Goal: Information Seeking & Learning: Learn about a topic

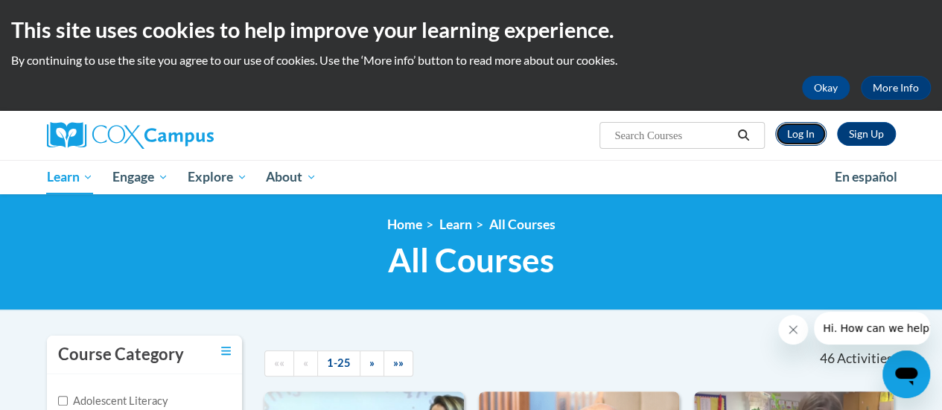
click at [801, 134] on link "Log In" at bounding box center [800, 134] width 51 height 24
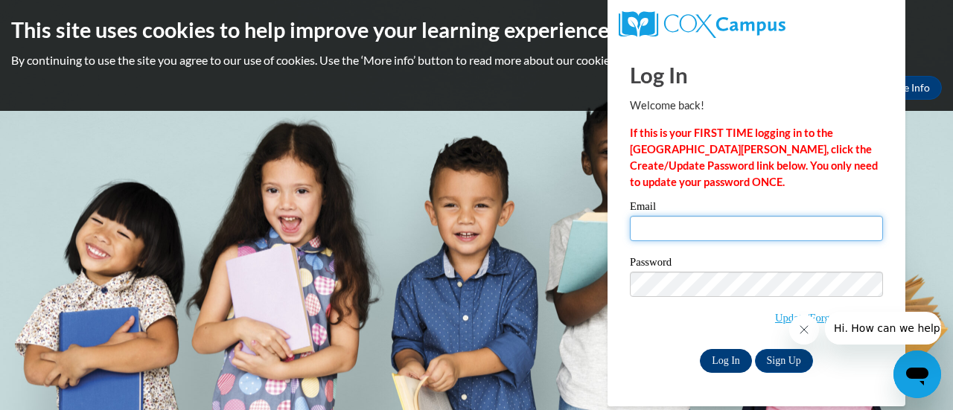
type input "keatingj@fortschools.org"
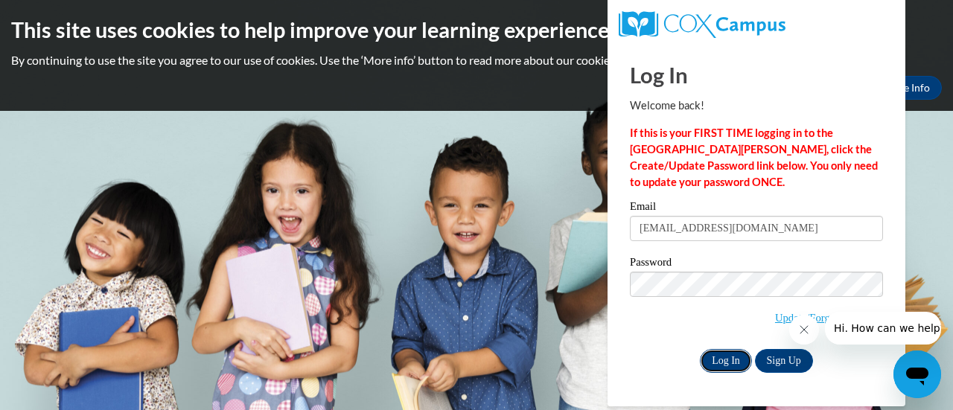
click at [725, 362] on input "Log In" at bounding box center [726, 361] width 52 height 24
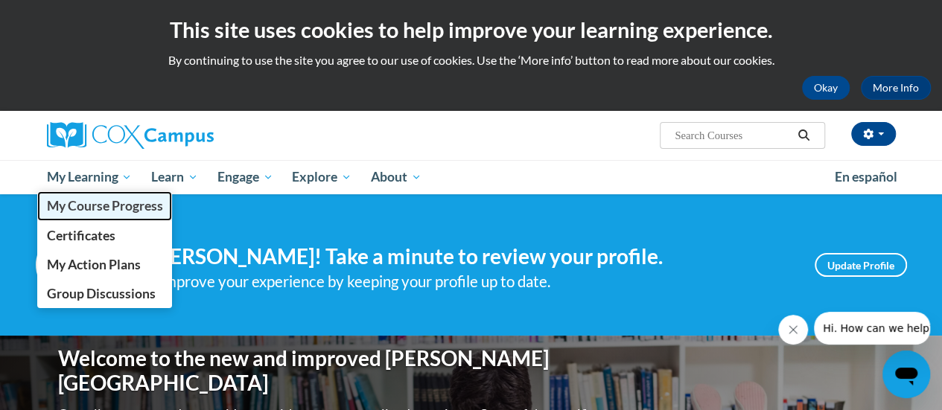
click at [89, 203] on span "My Course Progress" at bounding box center [104, 206] width 116 height 16
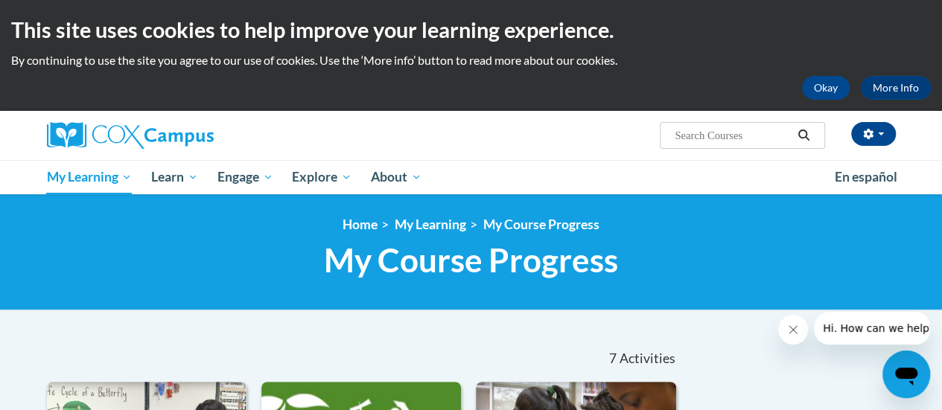
click at [709, 129] on input "Search..." at bounding box center [732, 136] width 119 height 18
type input "meaningful read-alouds for Vocab and Oral Language Comprehension"
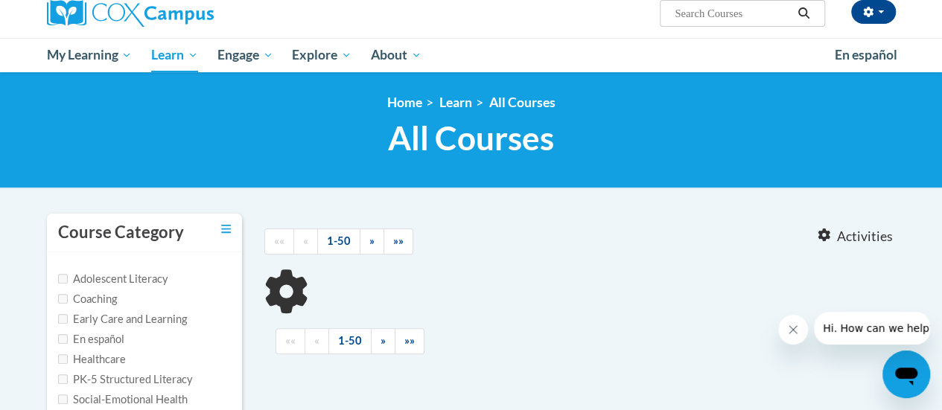
type input "meaningful read-alouds for Vocab and Oral Language Comprehension"
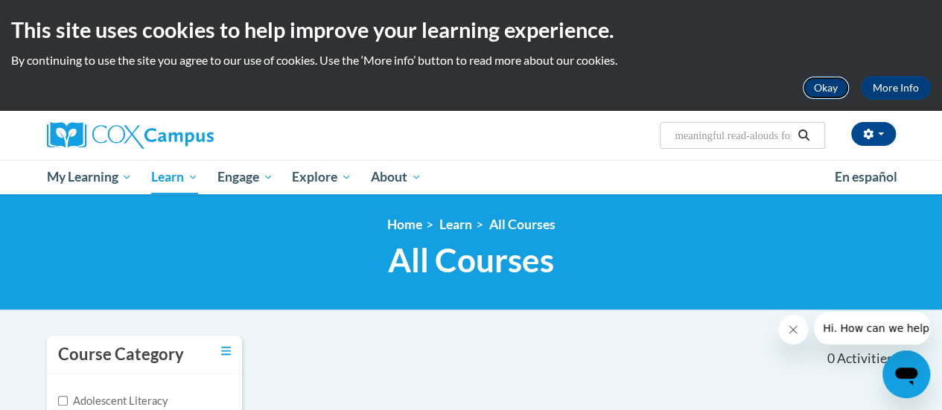
click at [843, 92] on button "Okay" at bounding box center [826, 88] width 48 height 24
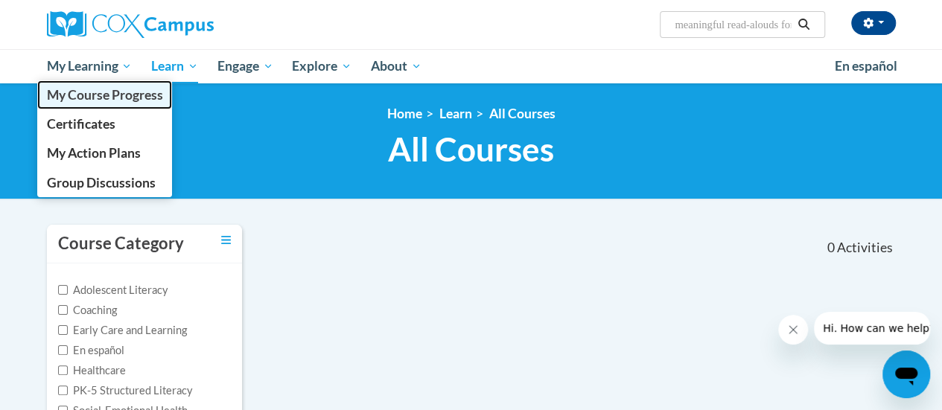
click at [141, 93] on span "My Course Progress" at bounding box center [104, 95] width 116 height 16
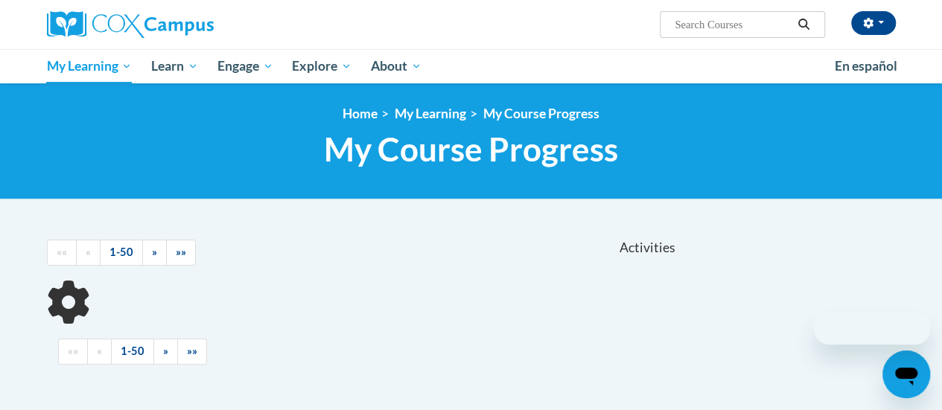
click at [735, 24] on input "Search..." at bounding box center [732, 25] width 119 height 18
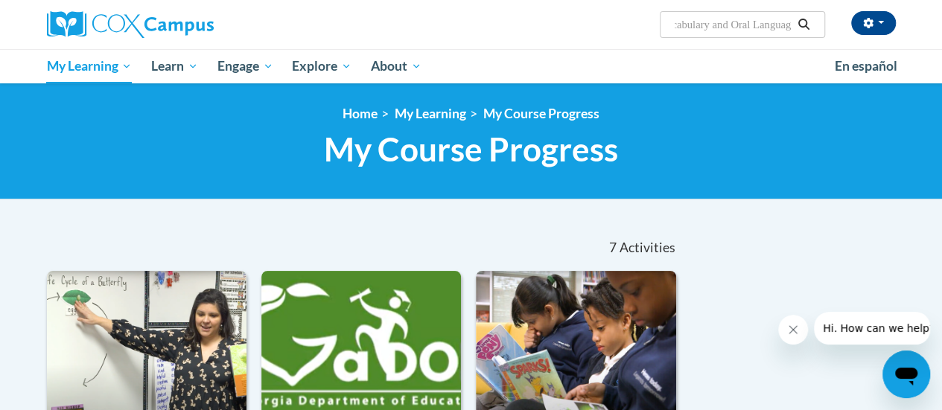
scroll to position [0, 31]
type input "Vocabulary and Oral Language"
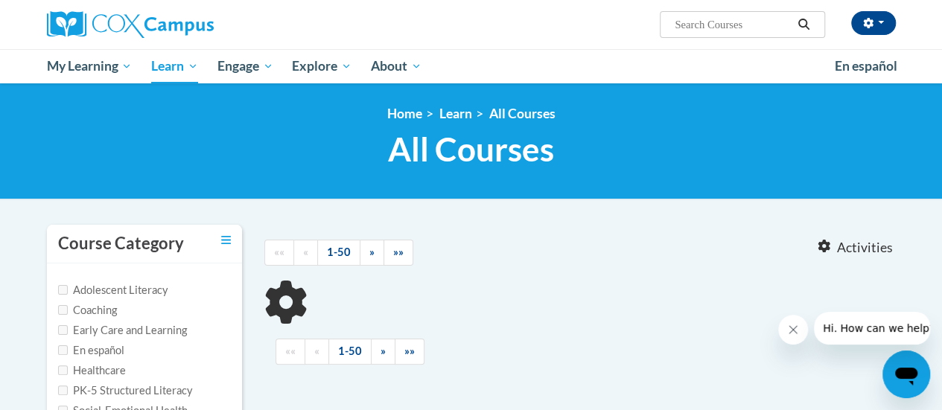
type input "Vocabulary and Oral Language"
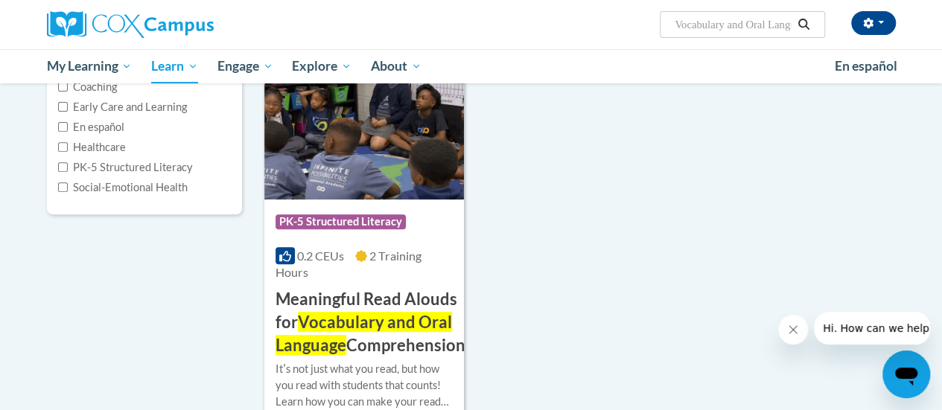
scroll to position [298, 0]
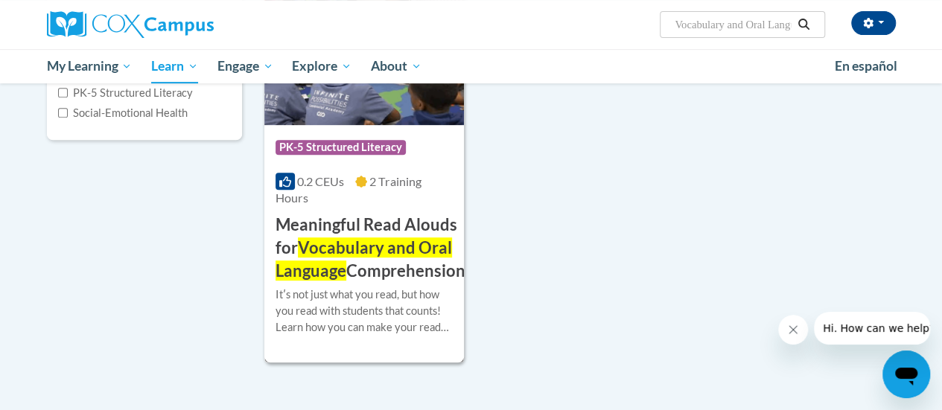
click at [345, 268] on span "Vocabulary and Oral Language" at bounding box center [363, 258] width 176 height 43
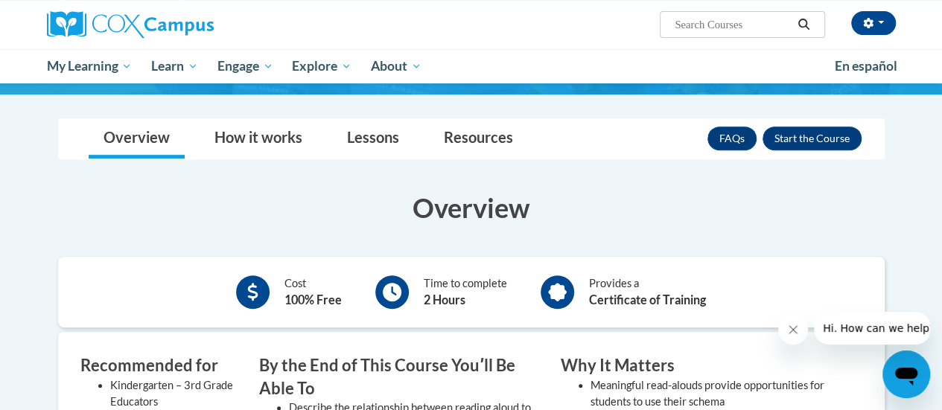
scroll to position [223, 0]
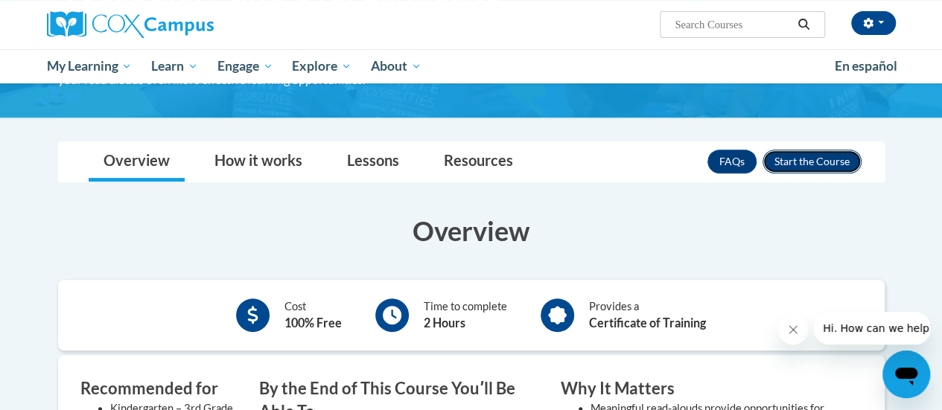
click at [795, 155] on button "Enroll" at bounding box center [811, 162] width 99 height 24
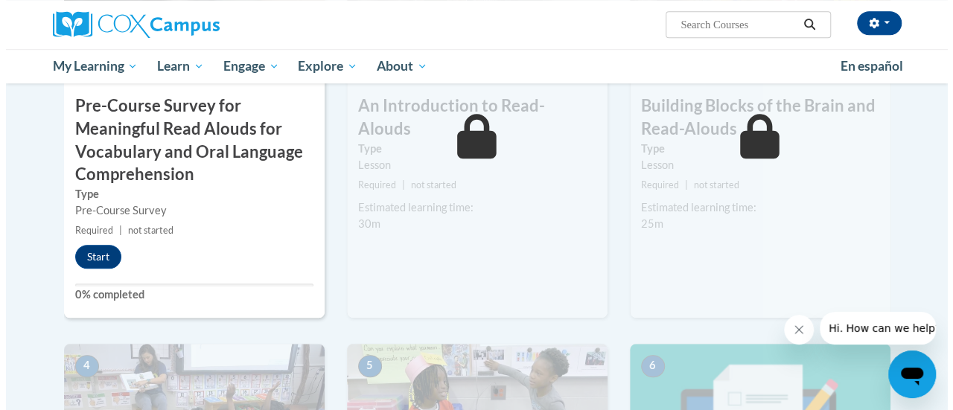
scroll to position [351, 0]
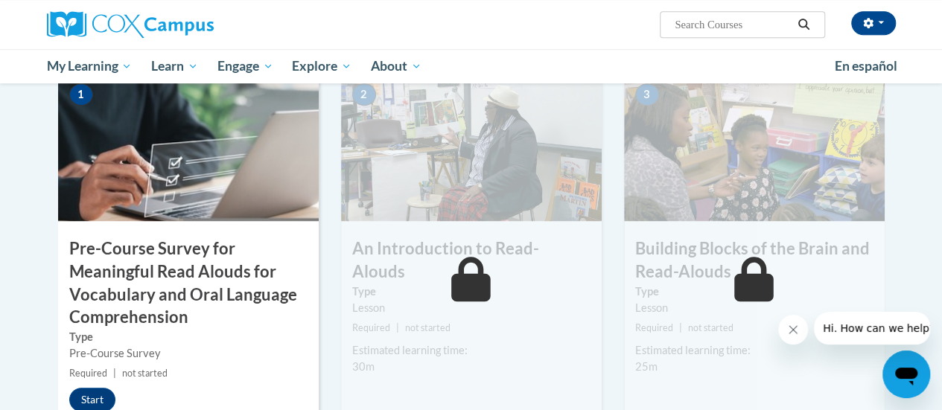
click at [192, 300] on h3 "Pre-Course Survey for Meaningful Read Alouds for Vocabulary and Oral Language C…" at bounding box center [188, 283] width 261 height 92
click at [91, 396] on button "Start" at bounding box center [92, 400] width 46 height 24
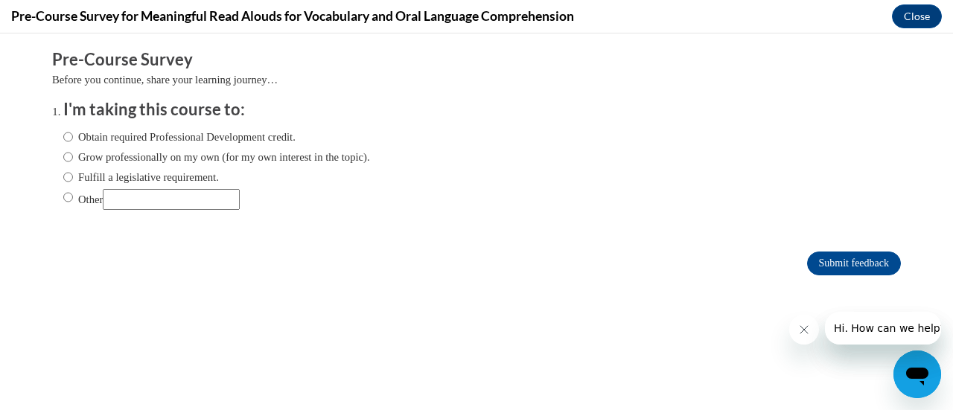
scroll to position [0, 0]
click at [63, 177] on input "Fulfill a legislative requirement." at bounding box center [68, 177] width 10 height 16
radio input "true"
click at [845, 264] on input "Submit feedback" at bounding box center [854, 264] width 94 height 24
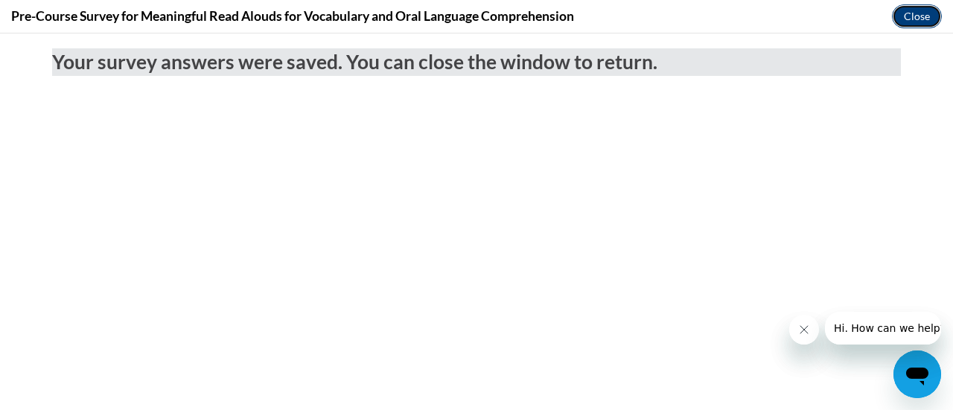
click at [918, 9] on button "Close" at bounding box center [917, 16] width 50 height 24
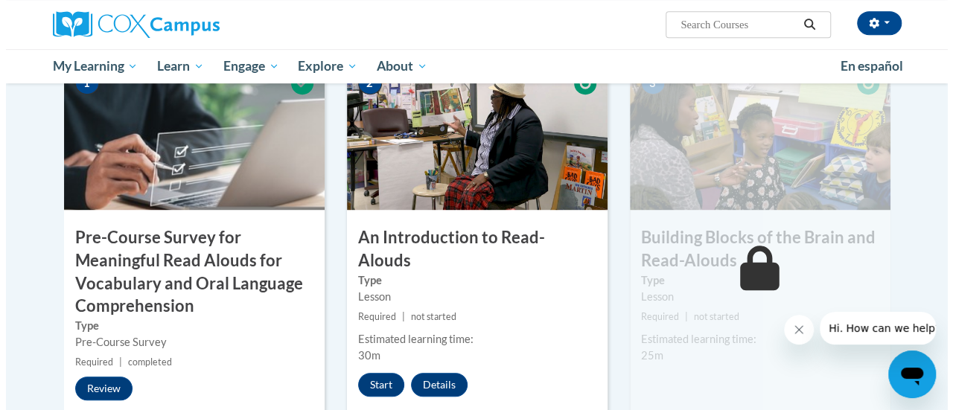
scroll to position [351, 0]
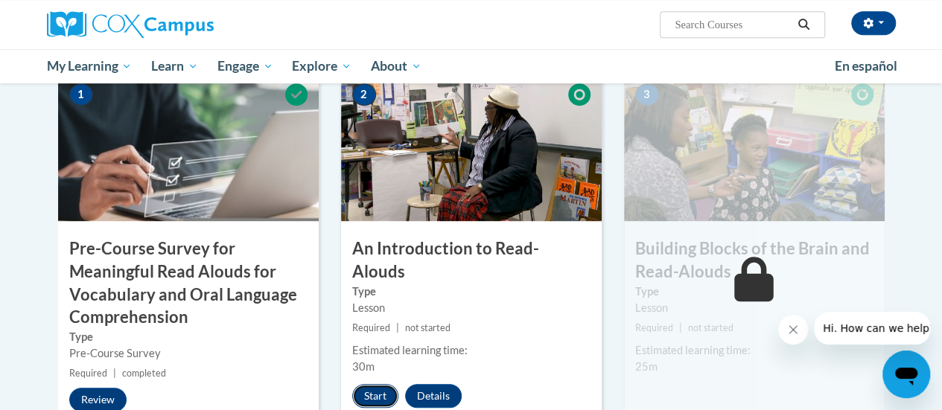
click at [371, 384] on button "Start" at bounding box center [375, 396] width 46 height 24
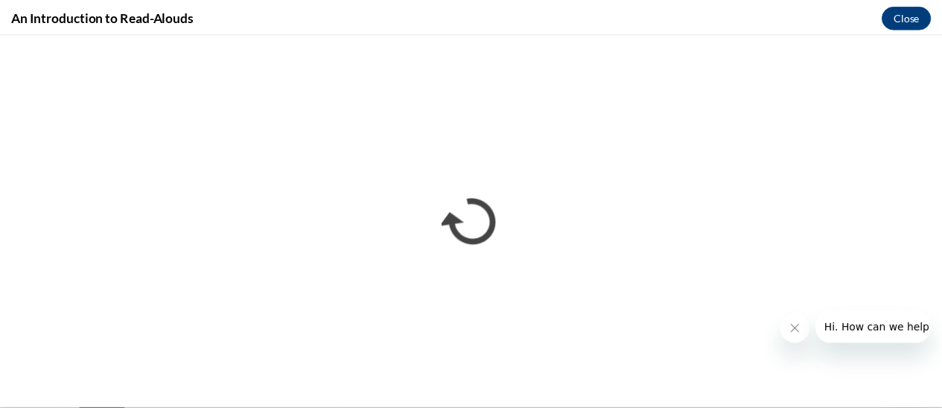
scroll to position [0, 0]
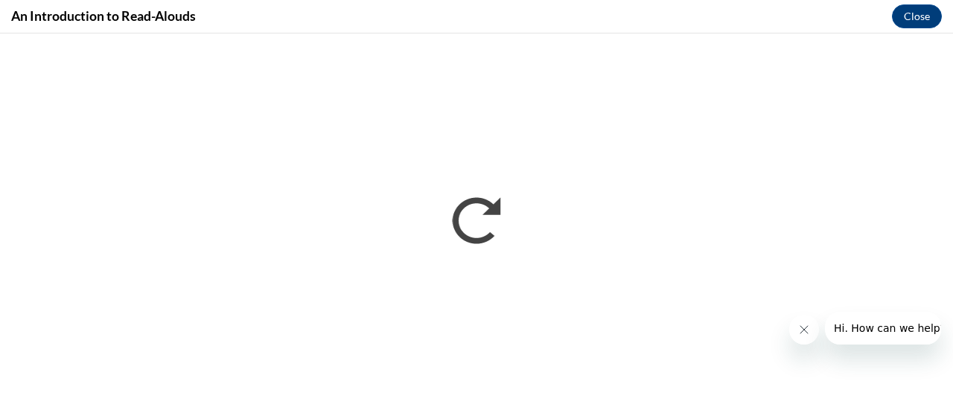
click at [800, 329] on icon "Close message from company" at bounding box center [803, 330] width 12 height 12
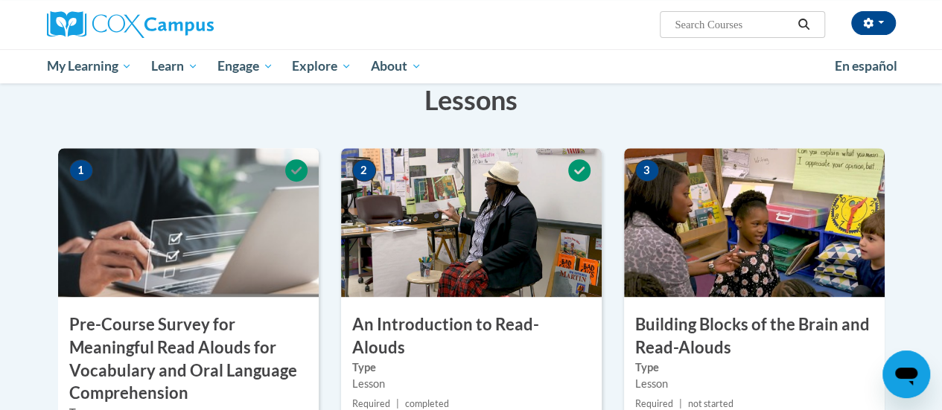
scroll to position [298, 0]
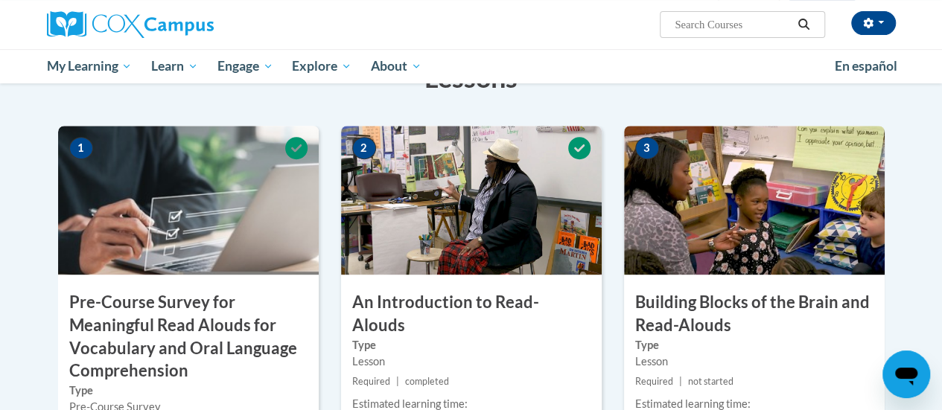
click at [744, 275] on div "3 Building Blocks of the Brain and Read-Alouds Type Lesson Required | not start…" at bounding box center [754, 320] width 261 height 389
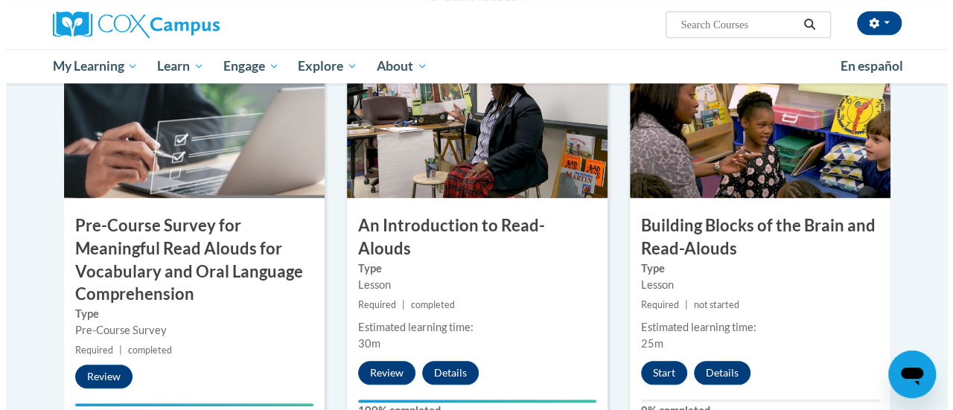
scroll to position [447, 0]
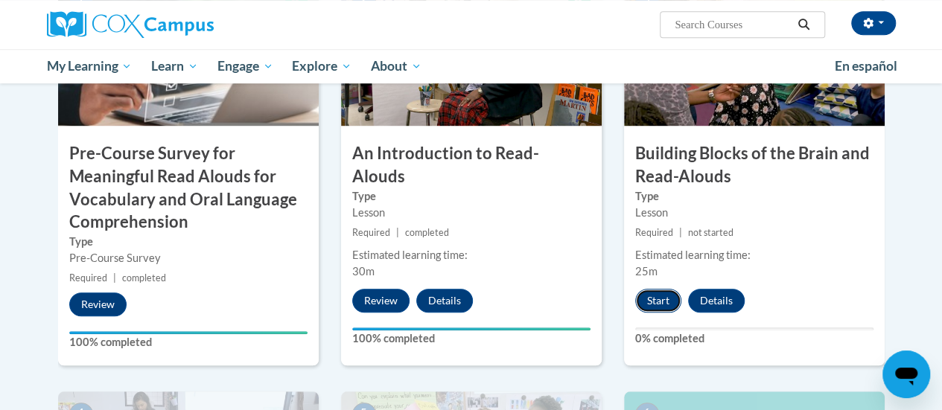
click at [654, 293] on button "Start" at bounding box center [658, 301] width 46 height 24
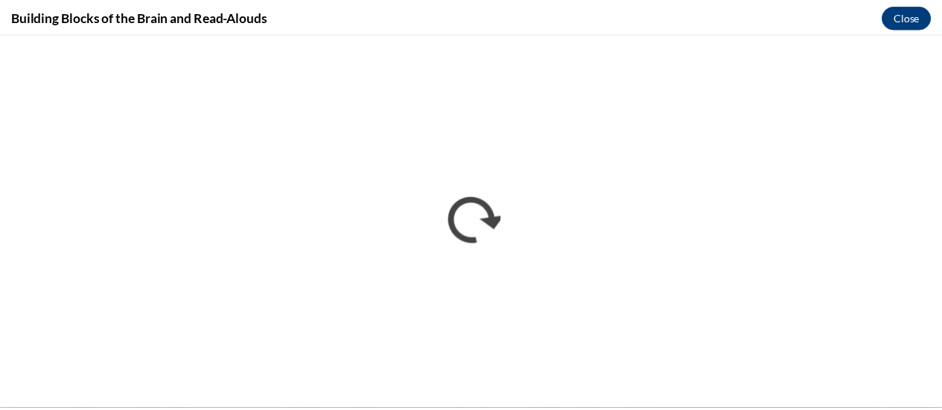
scroll to position [0, 0]
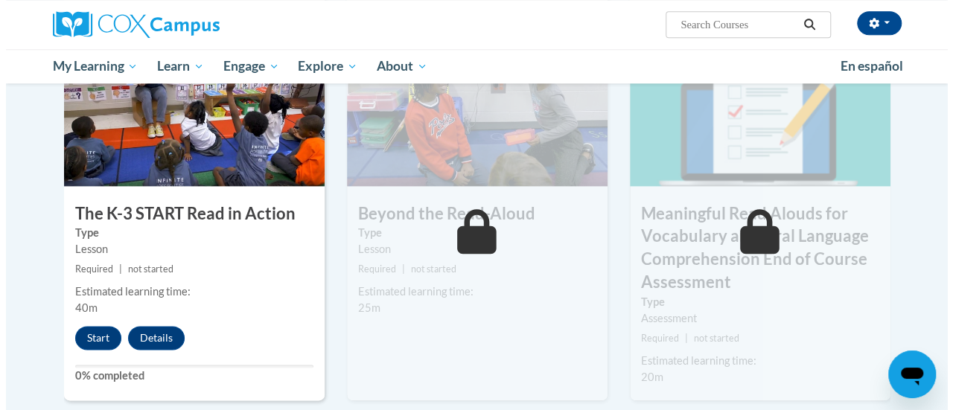
scroll to position [822, 0]
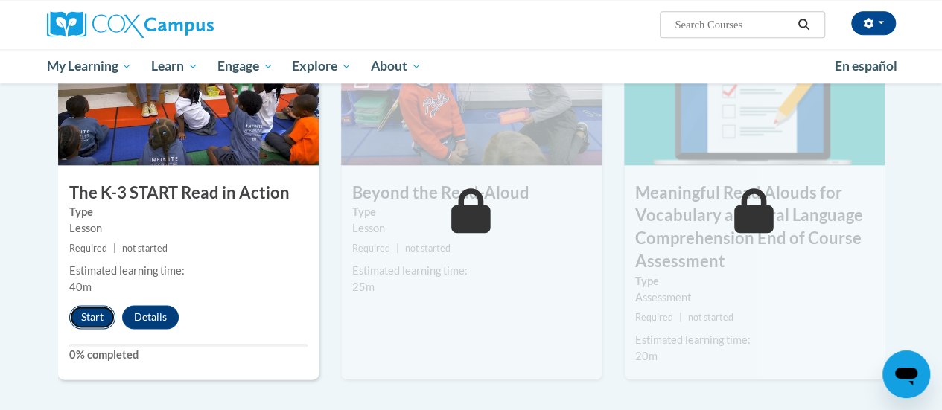
click at [89, 314] on button "Start" at bounding box center [92, 317] width 46 height 24
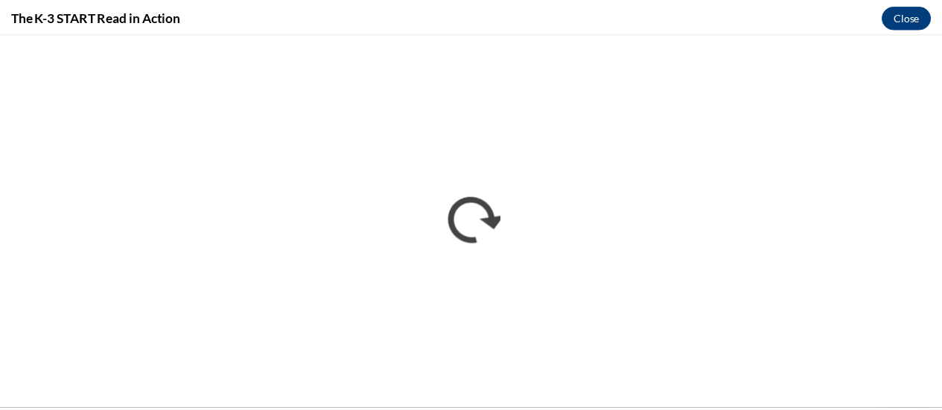
scroll to position [0, 0]
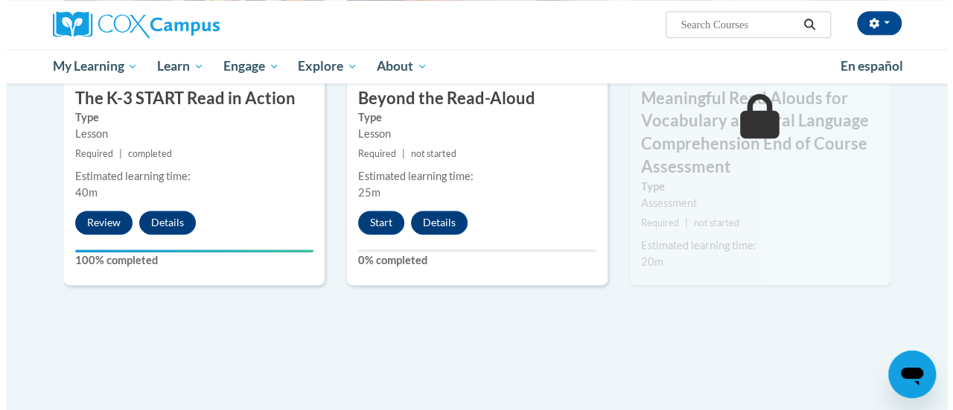
scroll to position [893, 0]
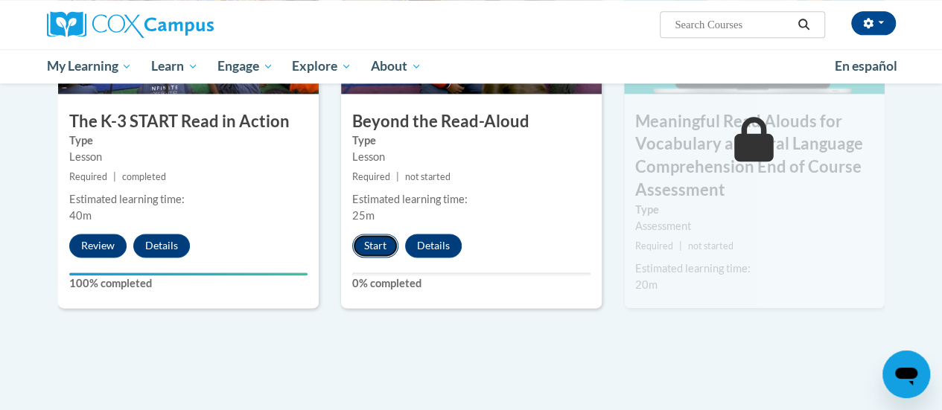
click at [372, 239] on button "Start" at bounding box center [375, 246] width 46 height 24
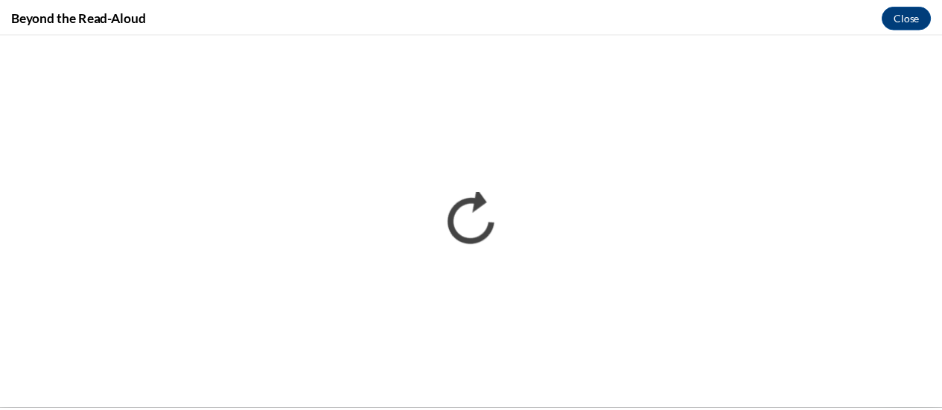
scroll to position [0, 0]
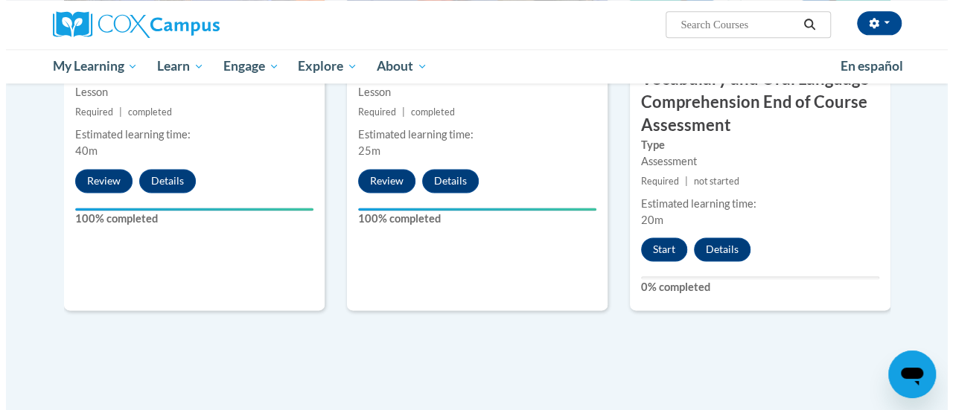
scroll to position [968, 0]
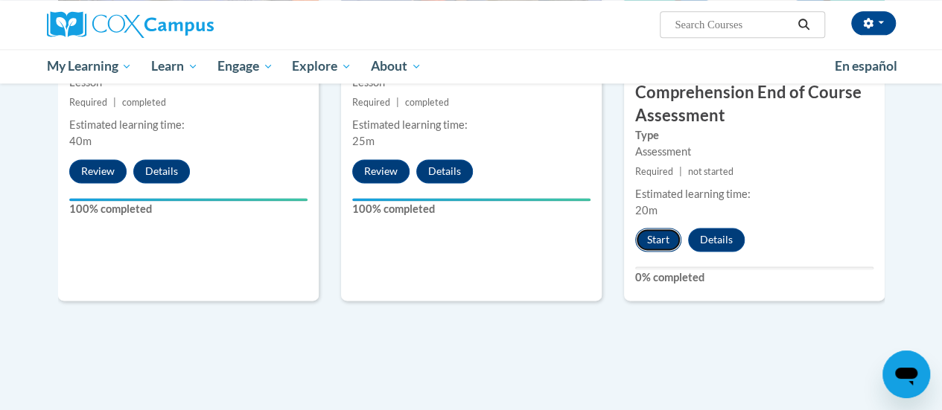
click at [654, 237] on button "Start" at bounding box center [658, 240] width 46 height 24
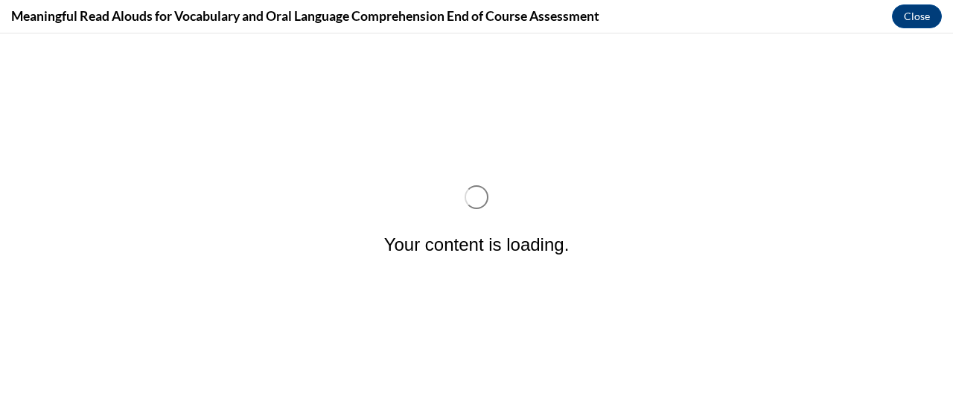
scroll to position [0, 0]
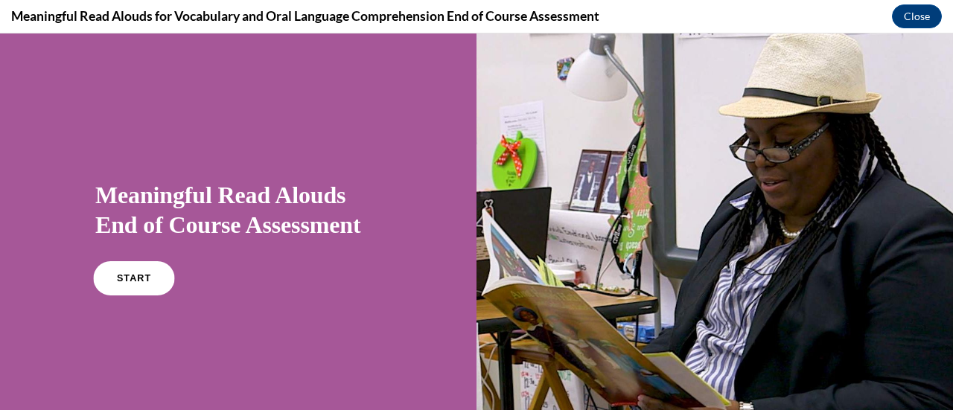
click at [130, 278] on span "START" at bounding box center [134, 278] width 34 height 11
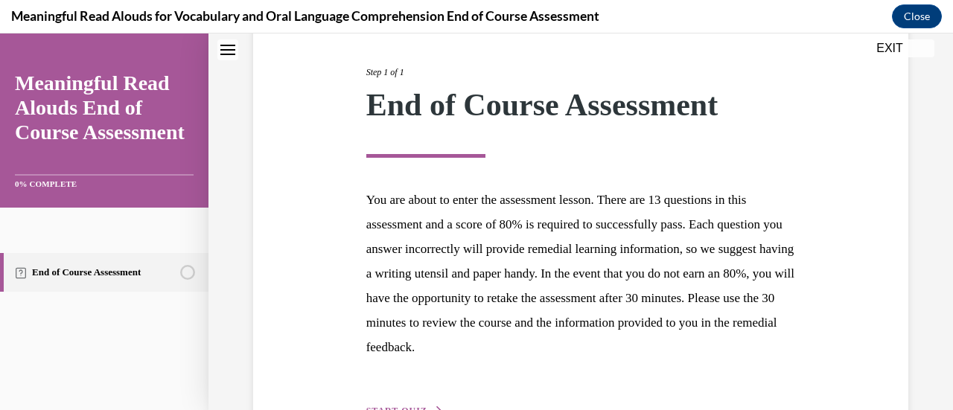
scroll to position [269, 0]
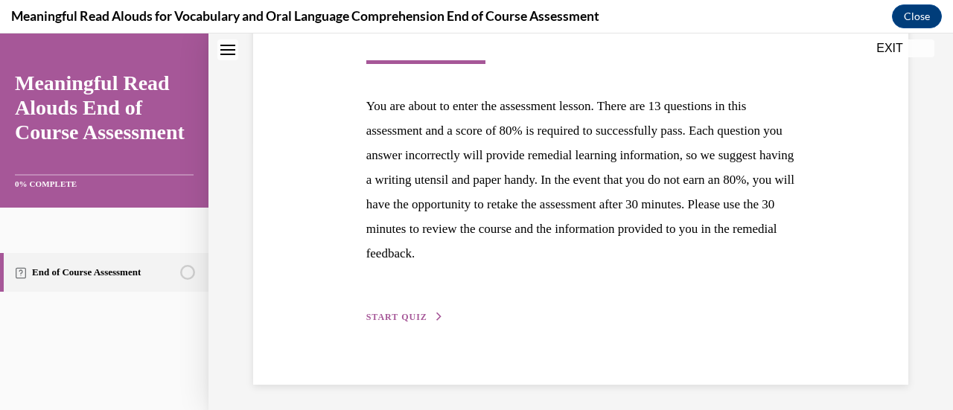
click at [405, 317] on span "START QUIZ" at bounding box center [396, 317] width 61 height 10
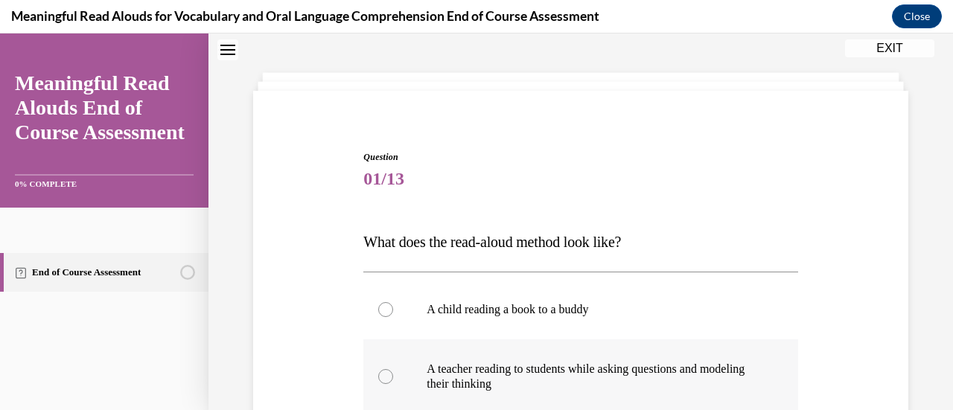
scroll to position [223, 0]
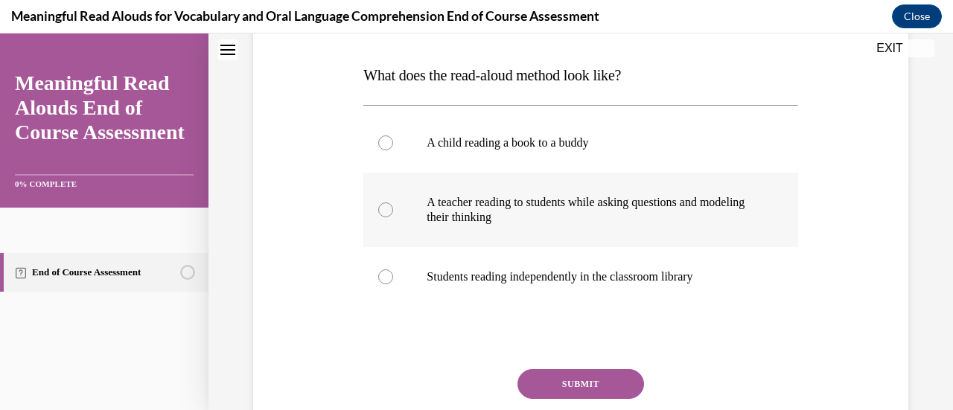
click at [384, 214] on div at bounding box center [385, 209] width 15 height 15
click at [384, 214] on input "A teacher reading to students while asking questions and modeling their thinking" at bounding box center [385, 209] width 15 height 15
radio input "true"
click at [604, 386] on button "SUBMIT" at bounding box center [580, 384] width 127 height 30
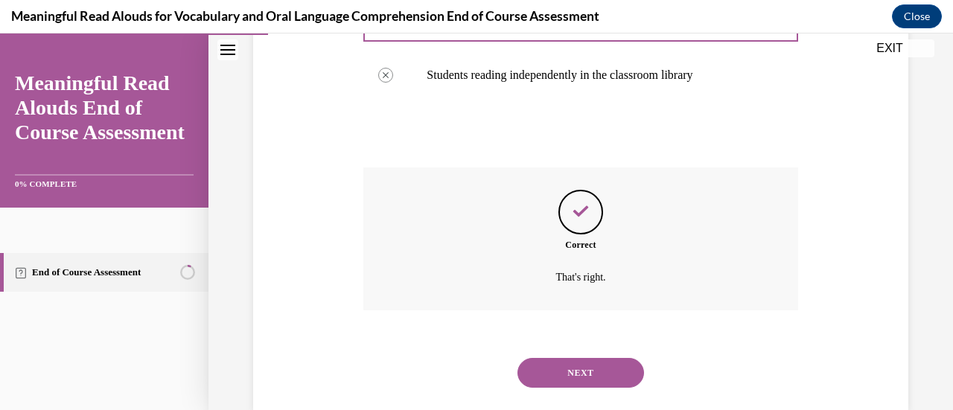
scroll to position [454, 0]
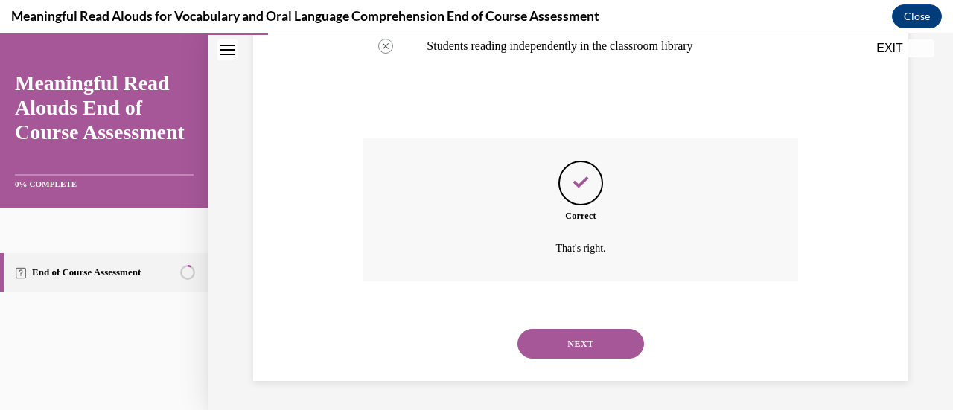
click at [564, 342] on button "NEXT" at bounding box center [580, 344] width 127 height 30
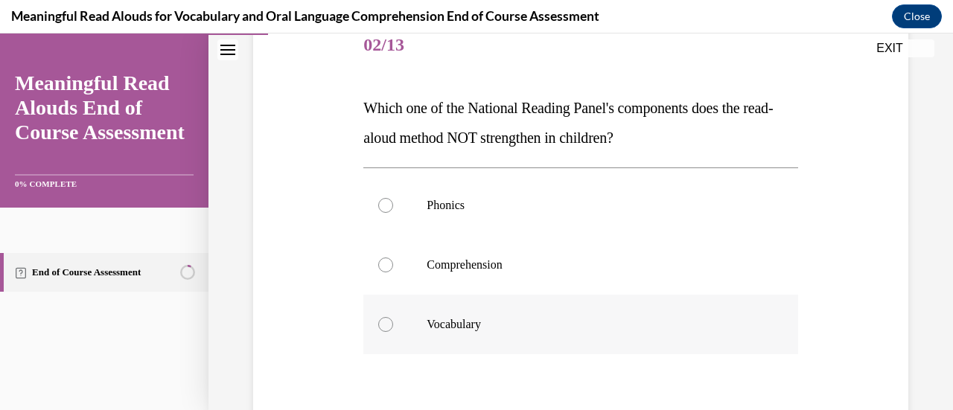
scroll to position [223, 0]
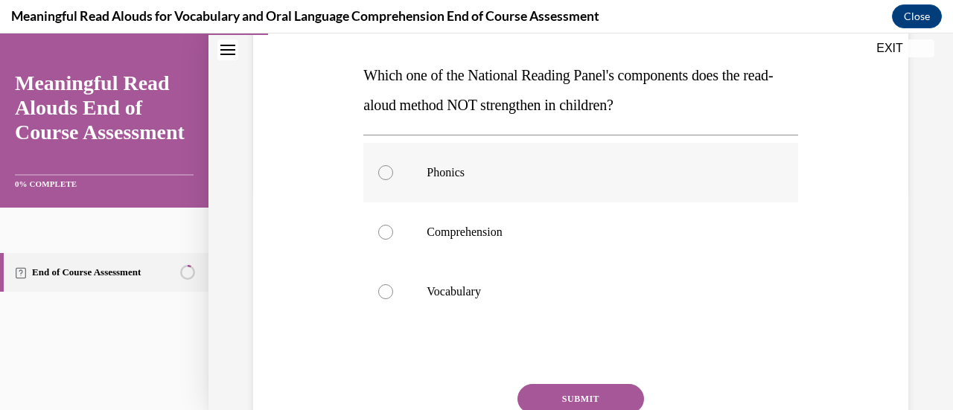
click at [386, 172] on div at bounding box center [385, 172] width 15 height 15
click at [386, 172] on input "Phonics" at bounding box center [385, 172] width 15 height 15
radio input "true"
click at [573, 396] on button "SUBMIT" at bounding box center [580, 399] width 127 height 30
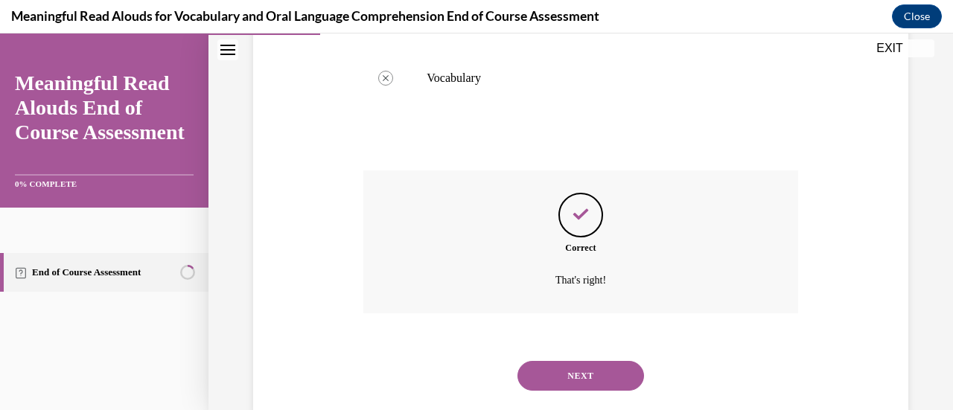
scroll to position [469, 0]
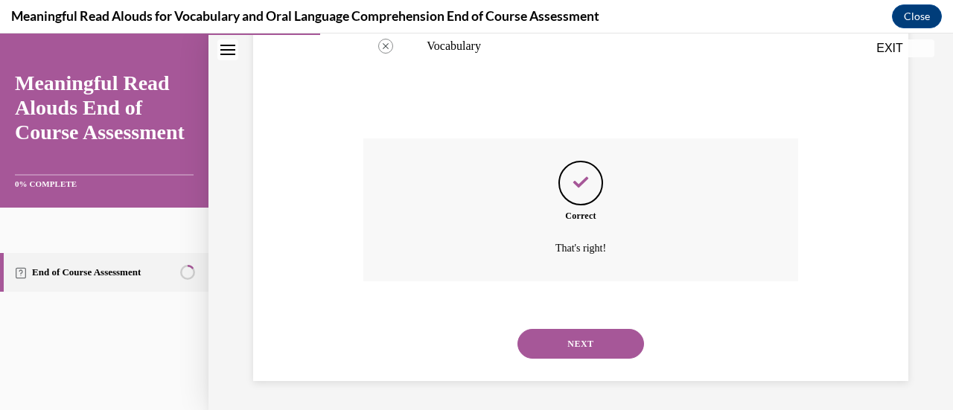
click at [564, 347] on button "NEXT" at bounding box center [580, 344] width 127 height 30
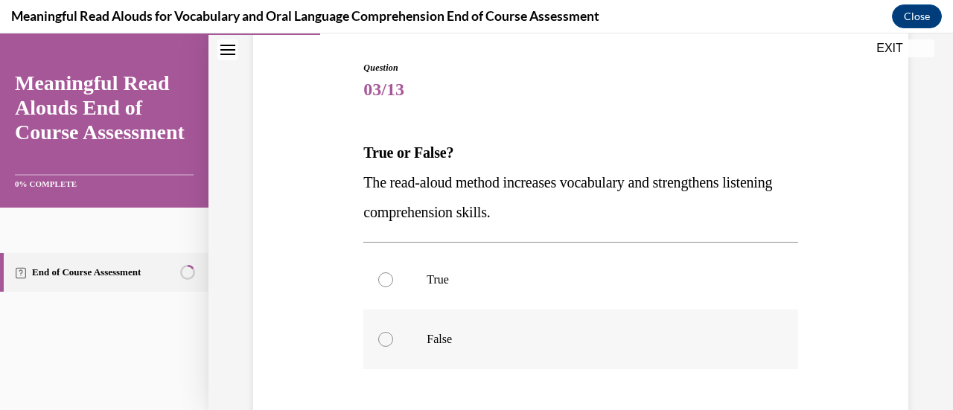
scroll to position [149, 0]
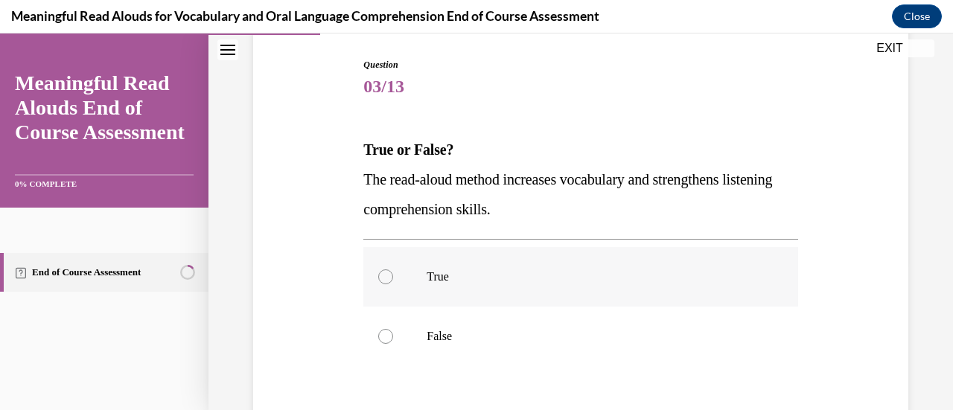
click at [382, 272] on div at bounding box center [385, 276] width 15 height 15
click at [382, 272] on input "True" at bounding box center [385, 276] width 15 height 15
radio input "true"
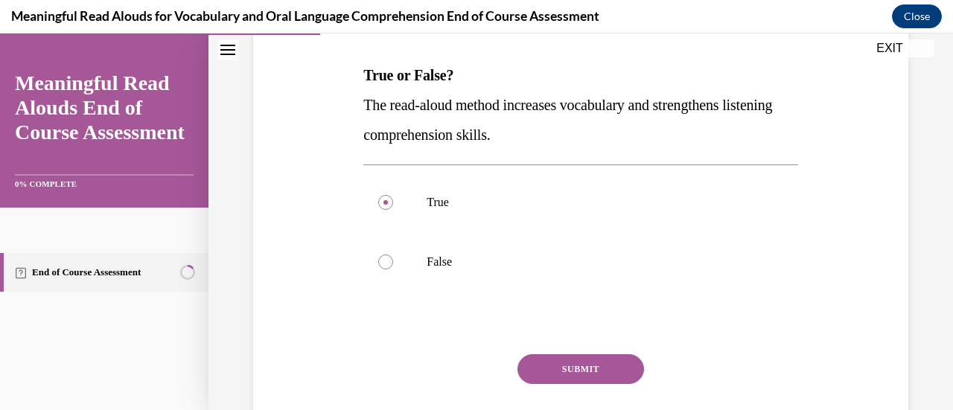
click at [528, 357] on button "SUBMIT" at bounding box center [580, 369] width 127 height 30
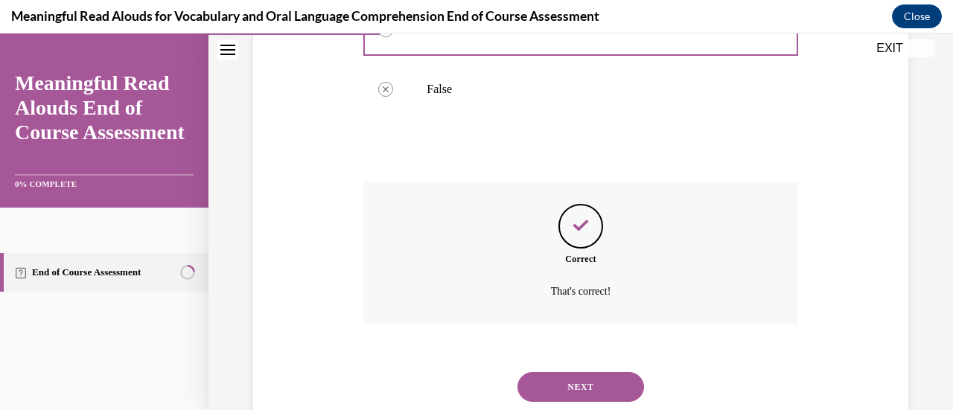
scroll to position [439, 0]
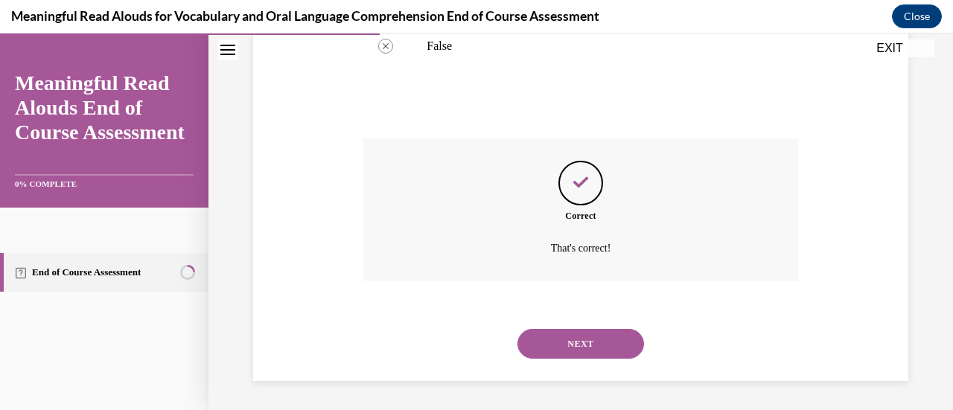
click at [539, 342] on button "NEXT" at bounding box center [580, 344] width 127 height 30
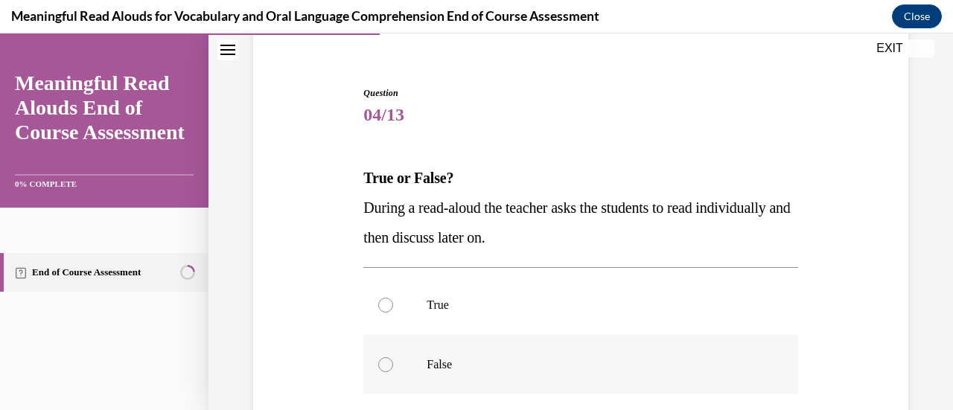
scroll to position [149, 0]
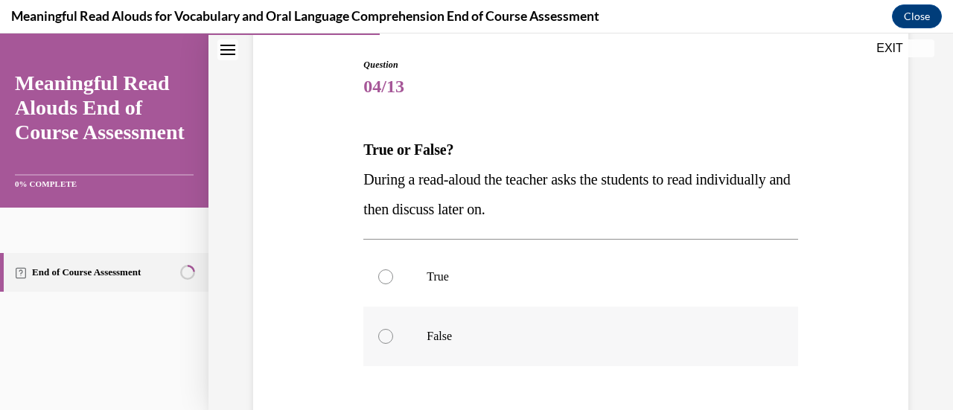
click at [383, 334] on div at bounding box center [385, 336] width 15 height 15
click at [383, 334] on input "False" at bounding box center [385, 336] width 15 height 15
radio input "true"
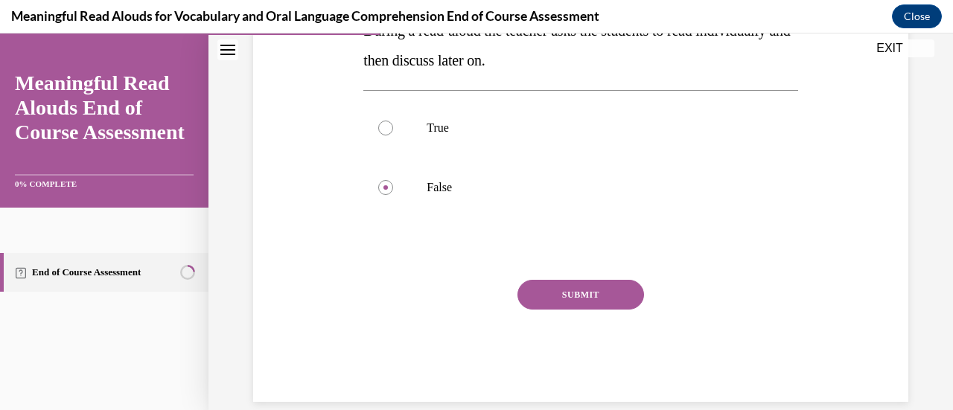
click at [575, 293] on button "SUBMIT" at bounding box center [580, 295] width 127 height 30
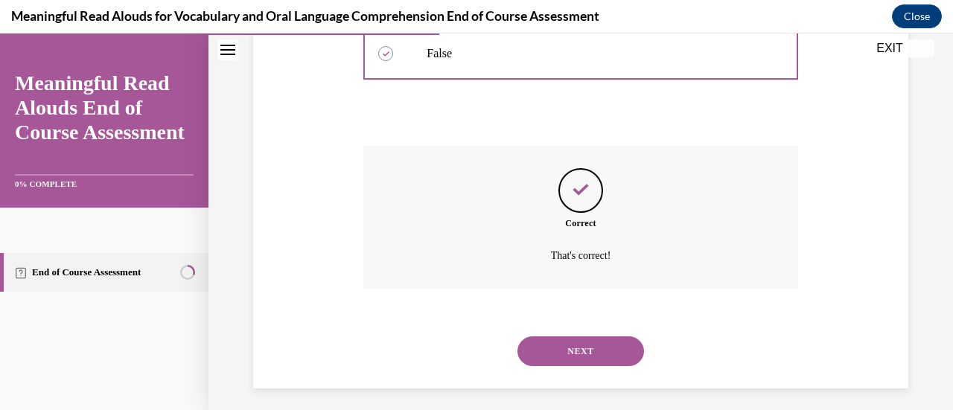
scroll to position [439, 0]
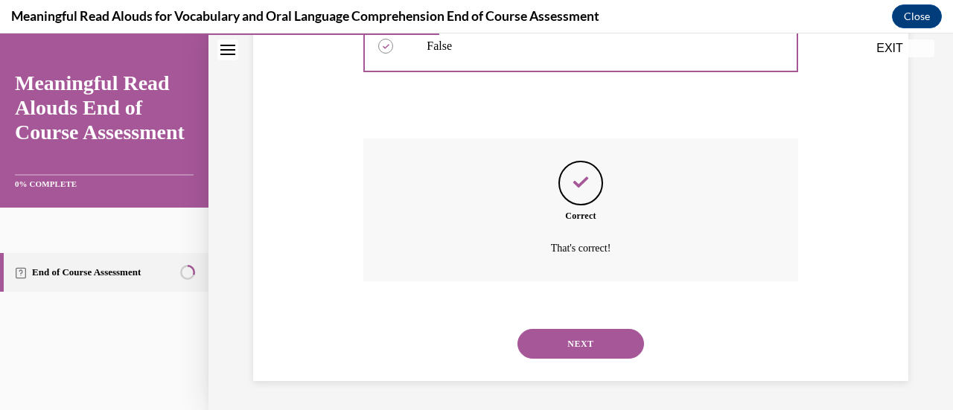
click at [592, 338] on button "NEXT" at bounding box center [580, 344] width 127 height 30
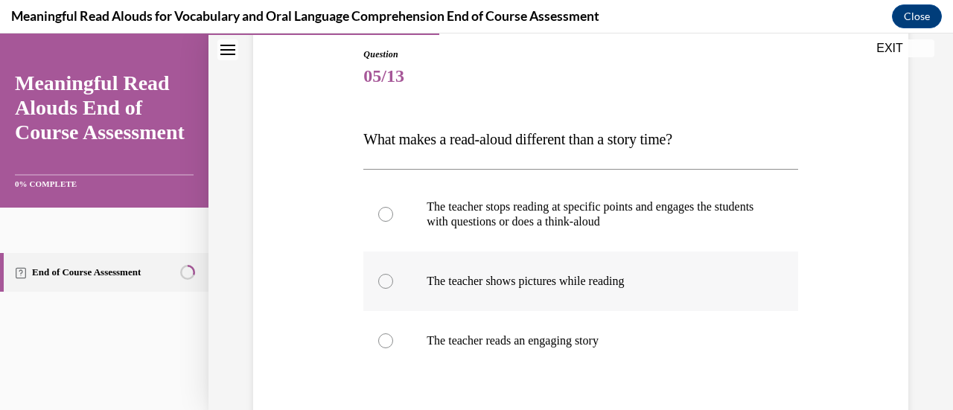
scroll to position [223, 0]
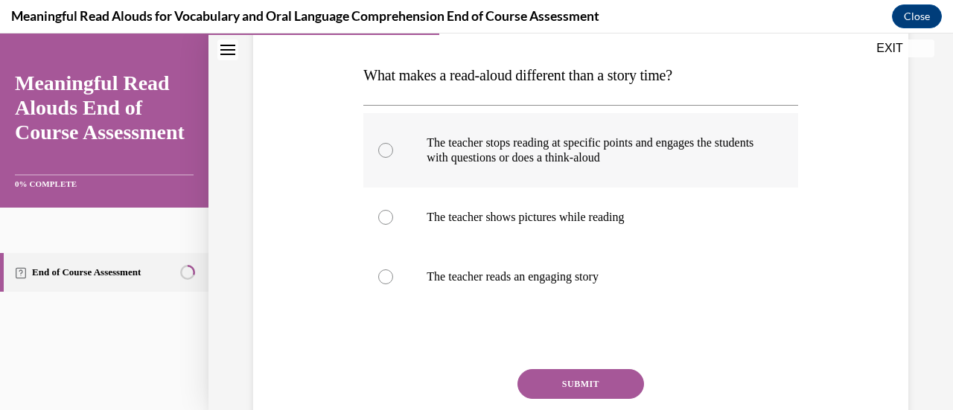
click at [379, 151] on div at bounding box center [385, 150] width 15 height 15
click at [379, 151] on input "The teacher stops reading at specific points and engages the students with ques…" at bounding box center [385, 150] width 15 height 15
radio input "true"
click at [588, 389] on button "SUBMIT" at bounding box center [580, 384] width 127 height 30
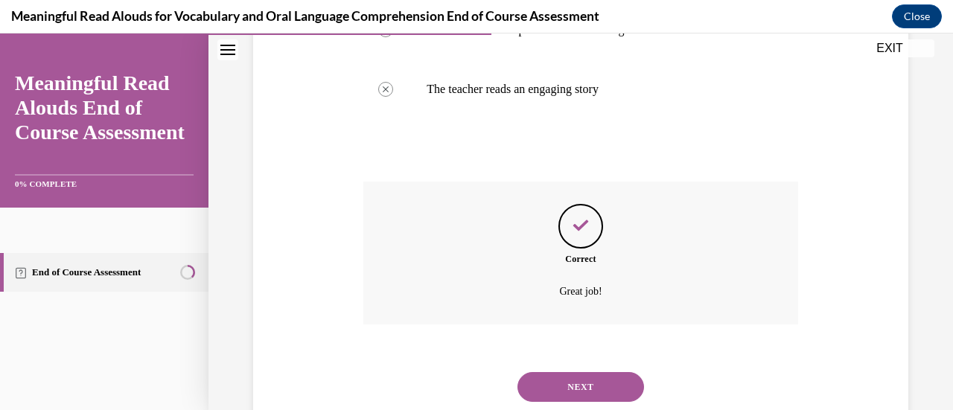
scroll to position [454, 0]
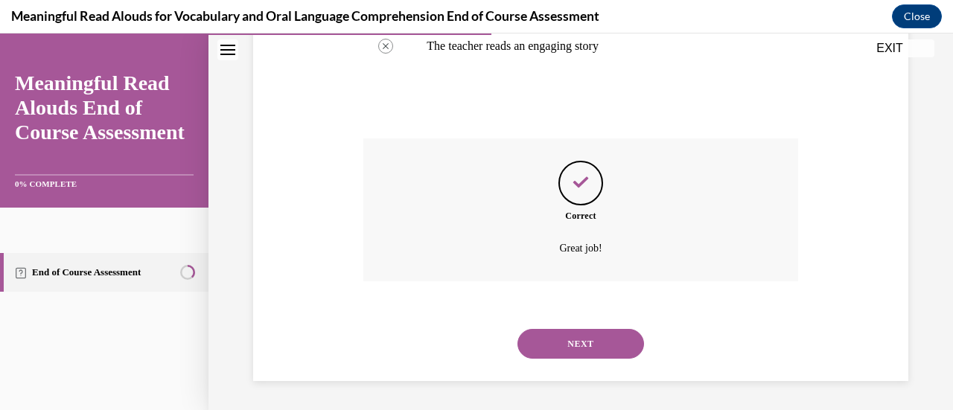
click at [612, 348] on button "NEXT" at bounding box center [580, 344] width 127 height 30
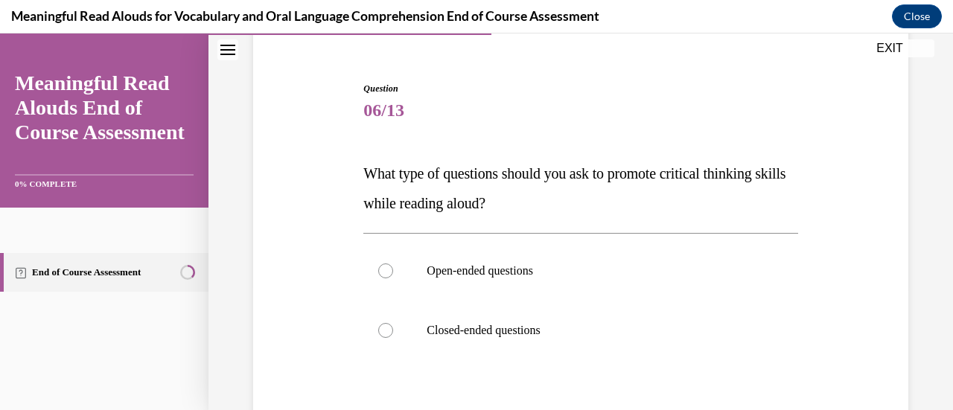
scroll to position [149, 0]
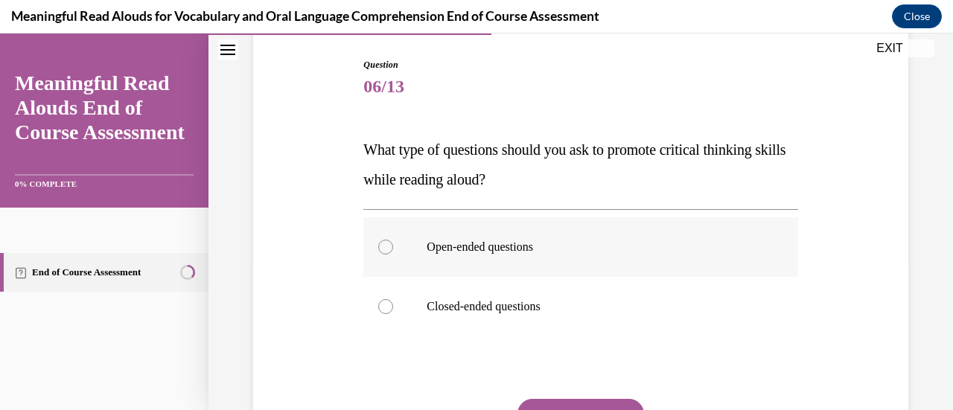
click at [382, 249] on div at bounding box center [385, 247] width 15 height 15
click at [382, 249] on input "Open-ended questions" at bounding box center [385, 247] width 15 height 15
radio input "true"
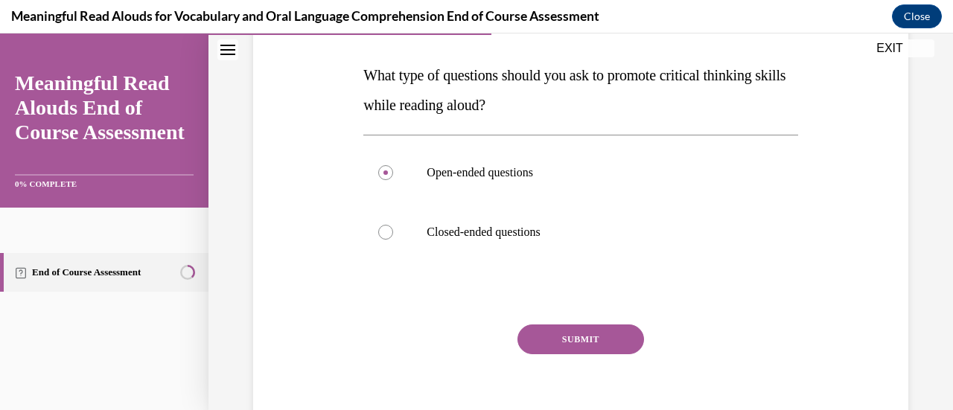
click at [568, 342] on button "SUBMIT" at bounding box center [580, 340] width 127 height 30
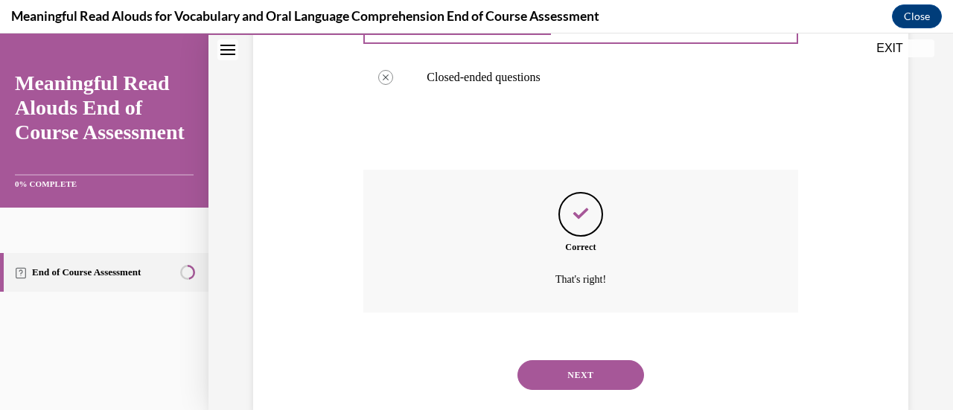
scroll to position [409, 0]
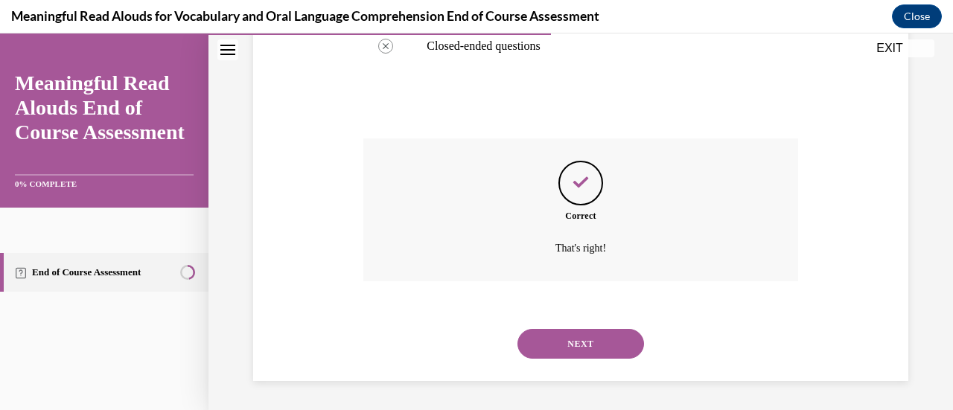
click at [578, 338] on button "NEXT" at bounding box center [580, 344] width 127 height 30
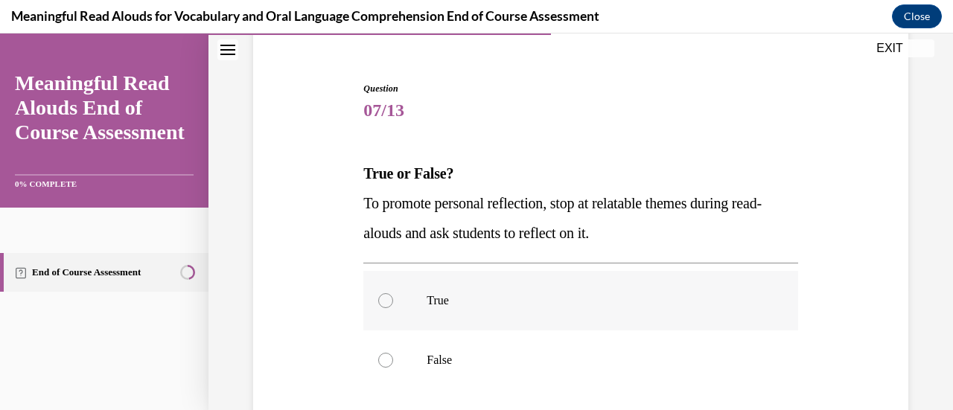
scroll to position [149, 0]
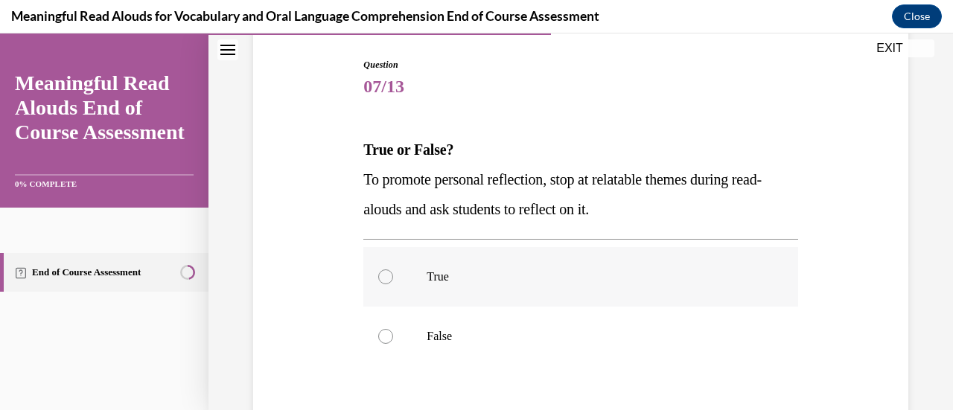
click at [383, 278] on div at bounding box center [385, 276] width 15 height 15
click at [383, 278] on input "True" at bounding box center [385, 276] width 15 height 15
radio input "true"
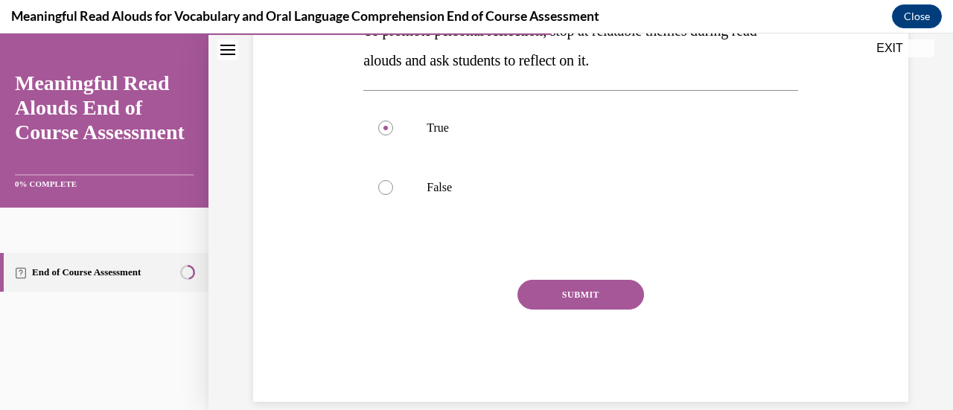
click at [584, 295] on button "SUBMIT" at bounding box center [580, 295] width 127 height 30
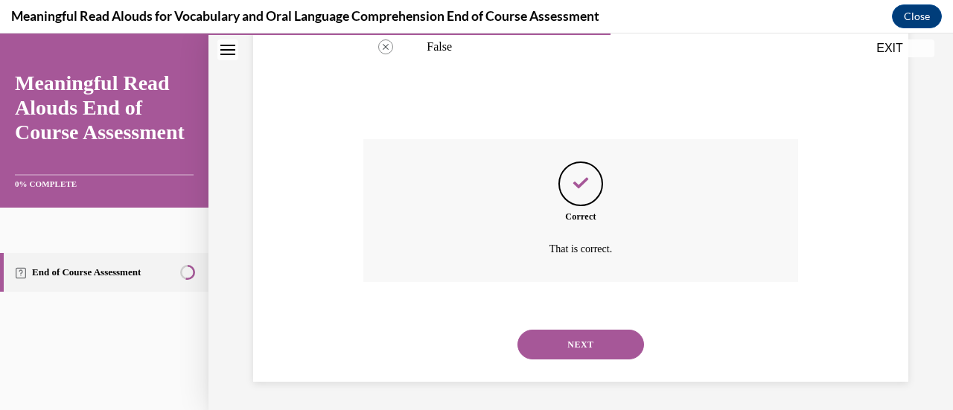
scroll to position [439, 0]
click at [586, 341] on button "NEXT" at bounding box center [580, 344] width 127 height 30
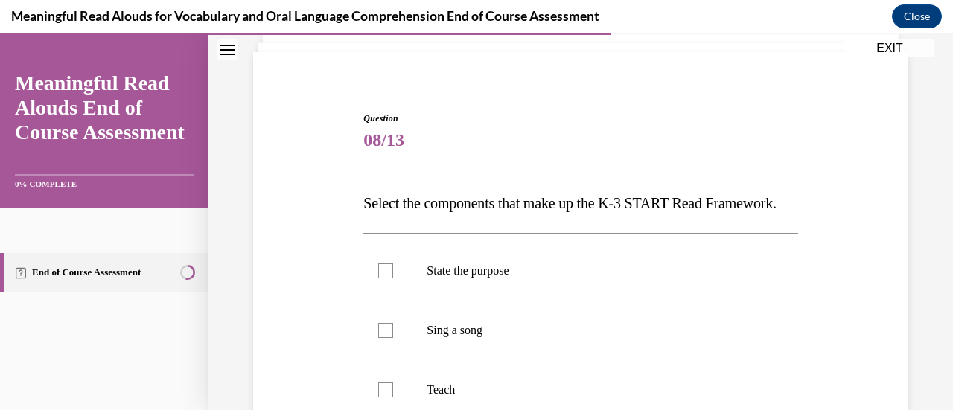
scroll to position [149, 0]
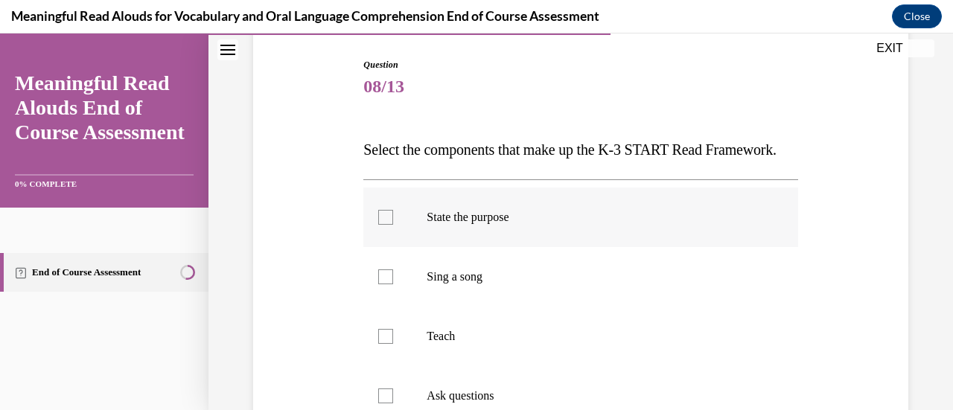
click at [392, 240] on label "State the purpose" at bounding box center [580, 218] width 434 height 60
click at [392, 225] on input "State the purpose" at bounding box center [385, 217] width 15 height 15
checkbox input "true"
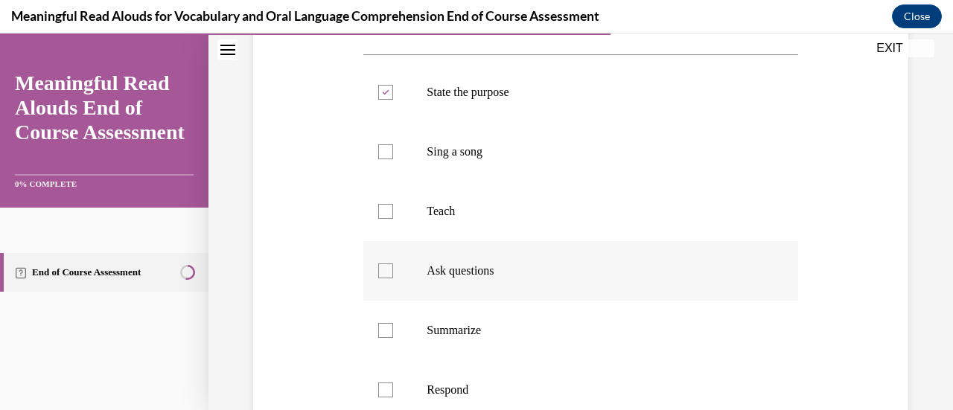
scroll to position [298, 0]
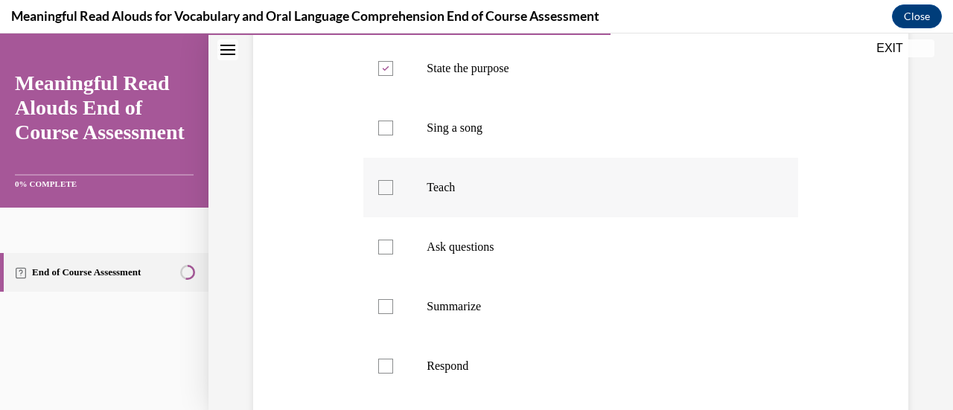
click at [381, 195] on div at bounding box center [385, 187] width 15 height 15
click at [381, 195] on input "Teach" at bounding box center [385, 187] width 15 height 15
checkbox input "true"
click at [384, 255] on div at bounding box center [385, 247] width 15 height 15
click at [384, 255] on input "Ask questions" at bounding box center [385, 247] width 15 height 15
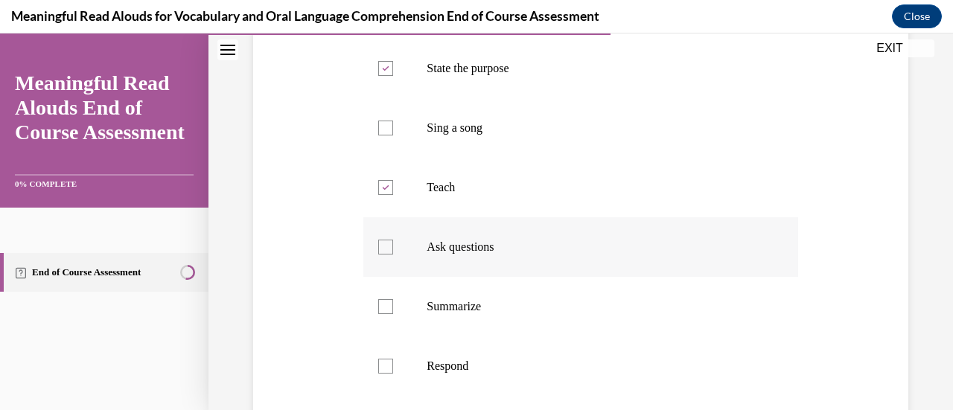
checkbox input "true"
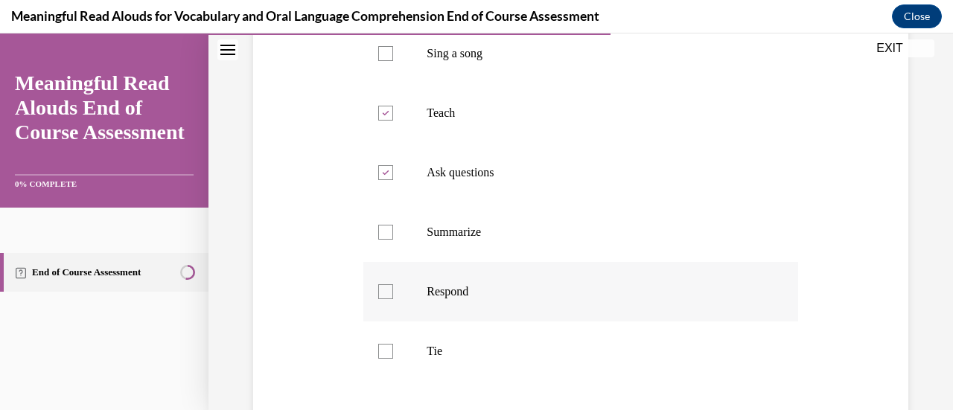
click at [383, 299] on div at bounding box center [385, 291] width 15 height 15
click at [383, 299] on input "Respond" at bounding box center [385, 291] width 15 height 15
checkbox input "true"
click at [389, 359] on div at bounding box center [385, 351] width 15 height 15
click at [389, 359] on input "Tie" at bounding box center [385, 351] width 15 height 15
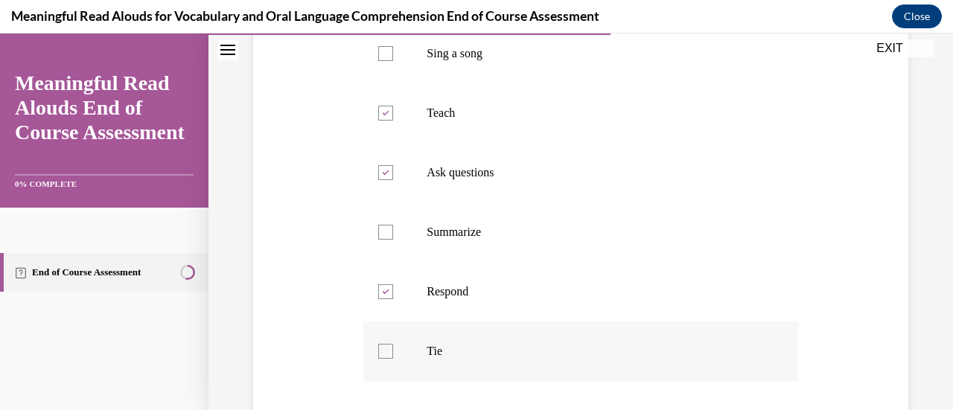
checkbox input "true"
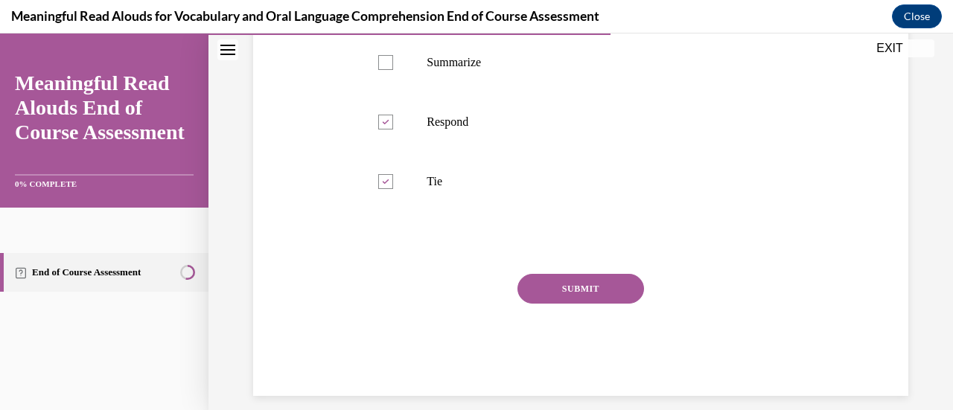
scroll to position [587, 0]
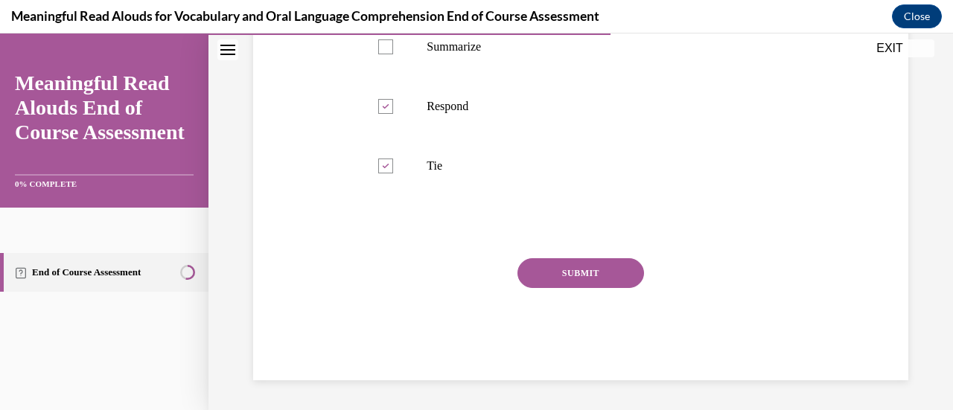
click at [573, 271] on button "SUBMIT" at bounding box center [580, 273] width 127 height 30
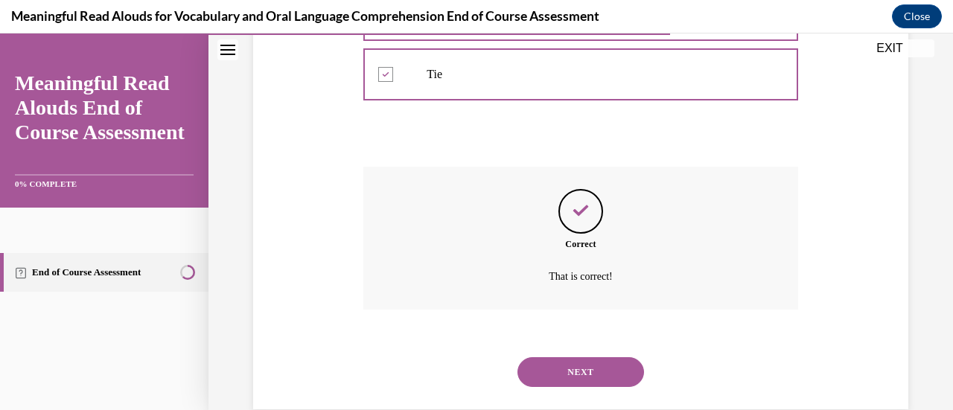
scroll to position [707, 0]
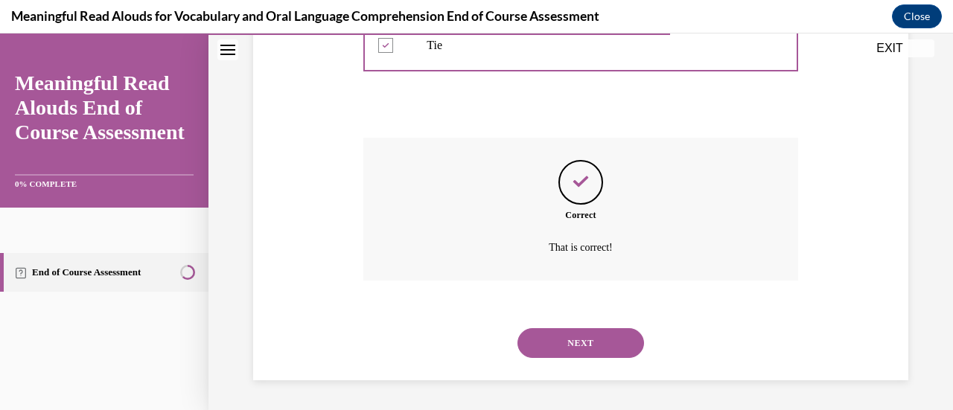
click at [600, 340] on button "NEXT" at bounding box center [580, 343] width 127 height 30
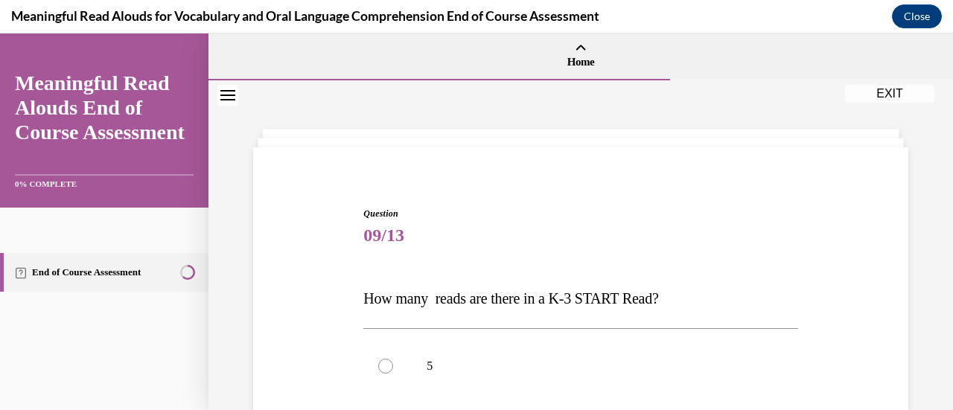
scroll to position [149, 0]
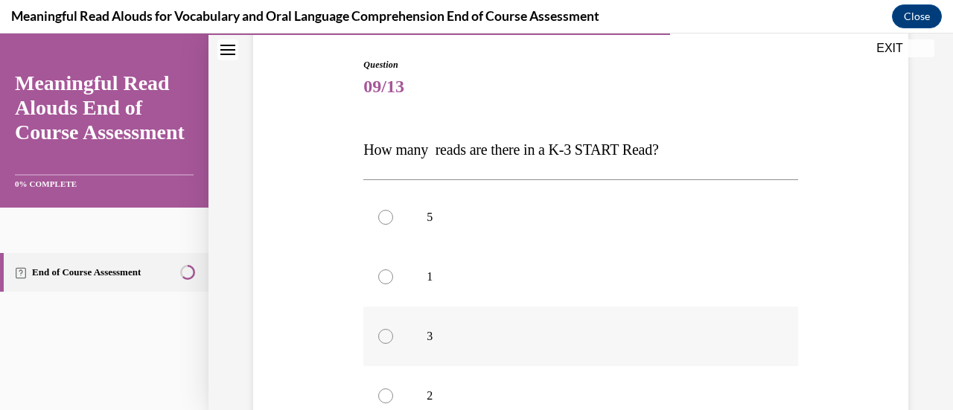
click at [385, 336] on div at bounding box center [385, 336] width 15 height 15
click at [385, 336] on input "3" at bounding box center [385, 336] width 15 height 15
radio input "true"
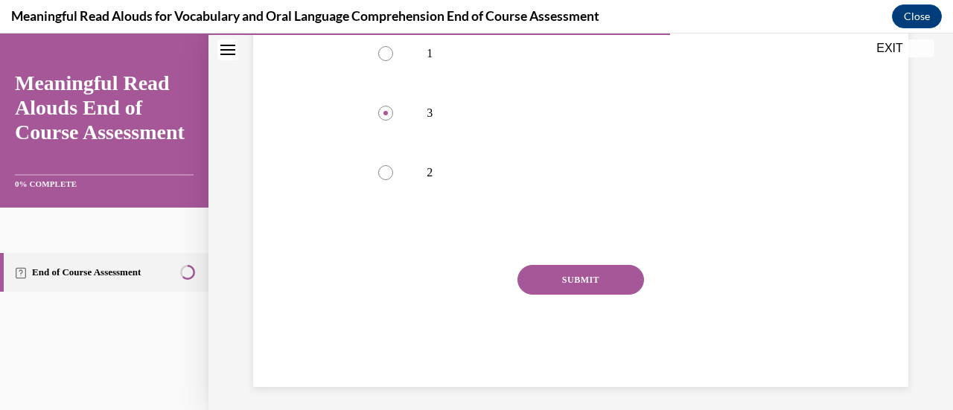
click at [572, 278] on button "SUBMIT" at bounding box center [580, 280] width 127 height 30
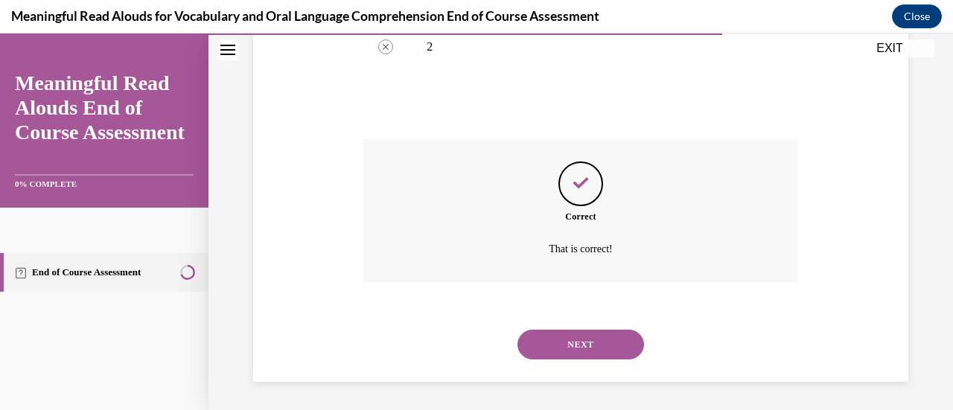
scroll to position [499, 0]
click at [585, 343] on button "NEXT" at bounding box center [580, 344] width 127 height 30
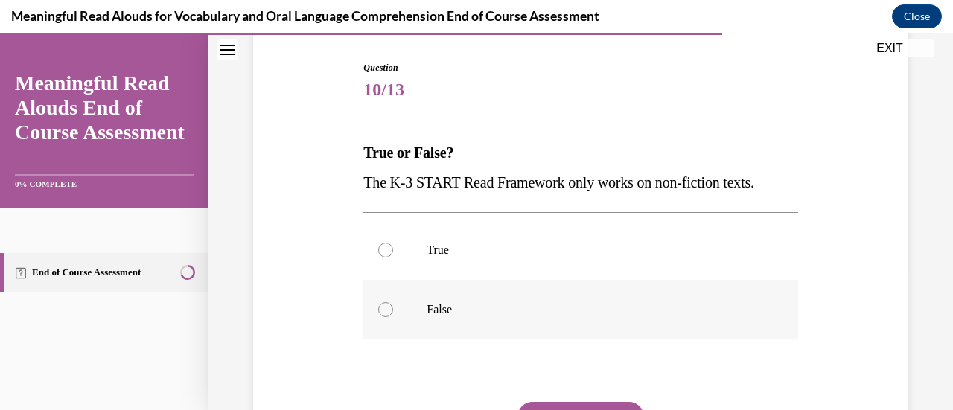
scroll to position [149, 0]
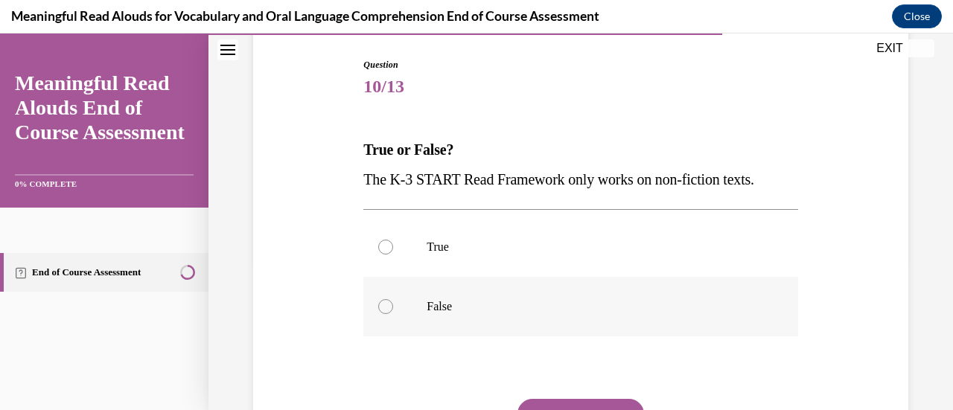
click at [389, 301] on div at bounding box center [385, 306] width 15 height 15
click at [389, 301] on input "False" at bounding box center [385, 306] width 15 height 15
radio input "true"
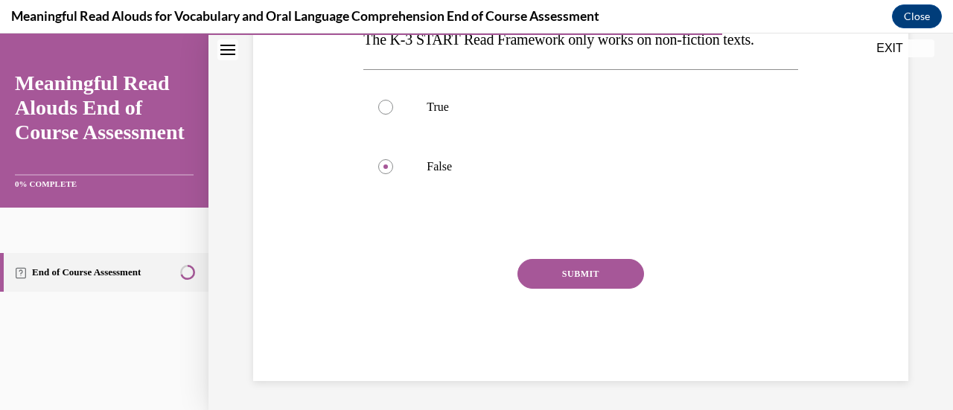
click at [596, 277] on button "SUBMIT" at bounding box center [580, 274] width 127 height 30
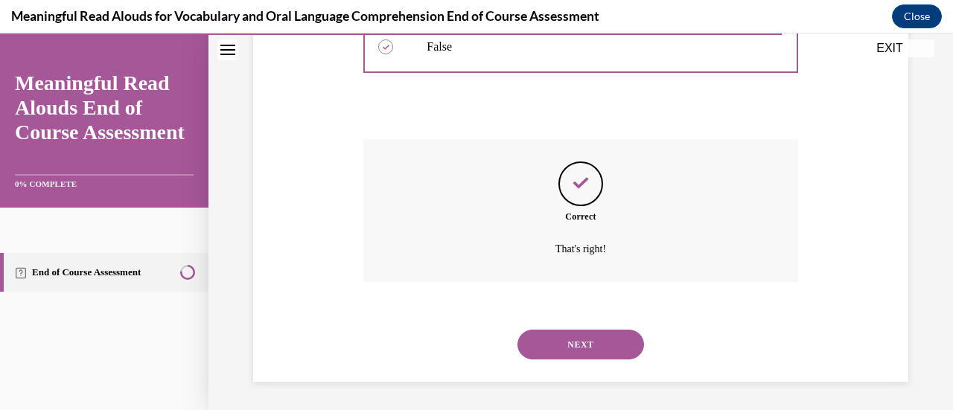
scroll to position [409, 0]
click at [577, 336] on button "NEXT" at bounding box center [580, 344] width 127 height 30
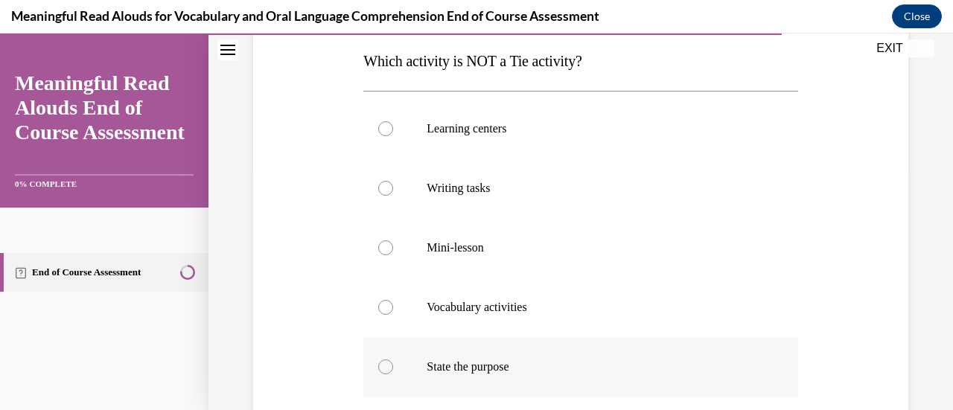
scroll to position [223, 0]
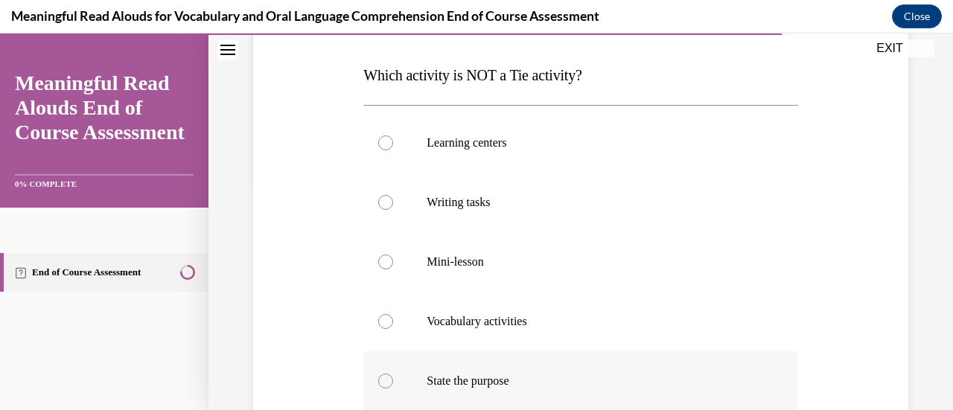
click at [387, 378] on div at bounding box center [385, 381] width 15 height 15
click at [387, 378] on input "State the purpose" at bounding box center [385, 381] width 15 height 15
radio input "true"
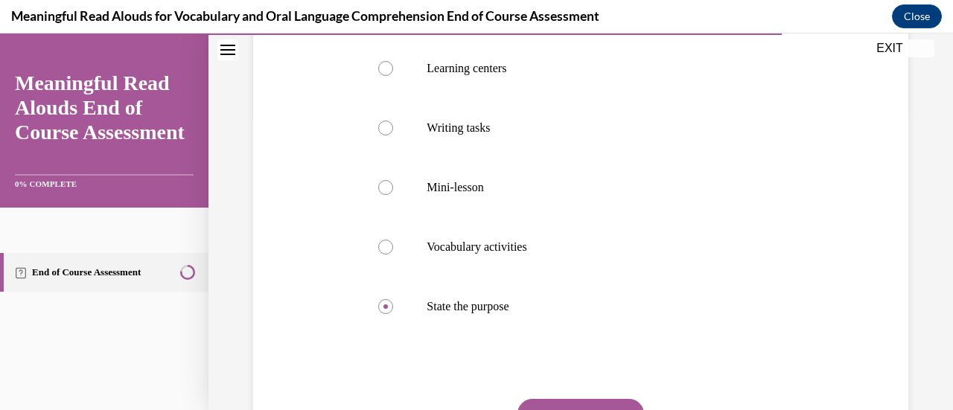
scroll to position [438, 0]
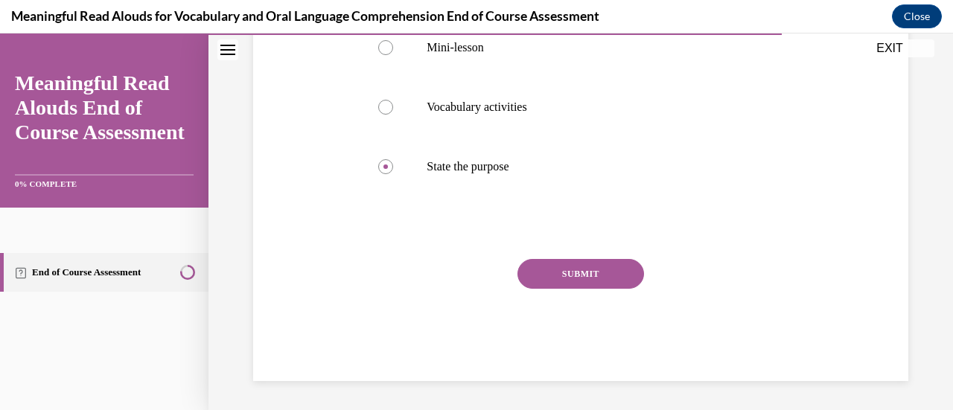
click at [581, 277] on button "SUBMIT" at bounding box center [580, 274] width 127 height 30
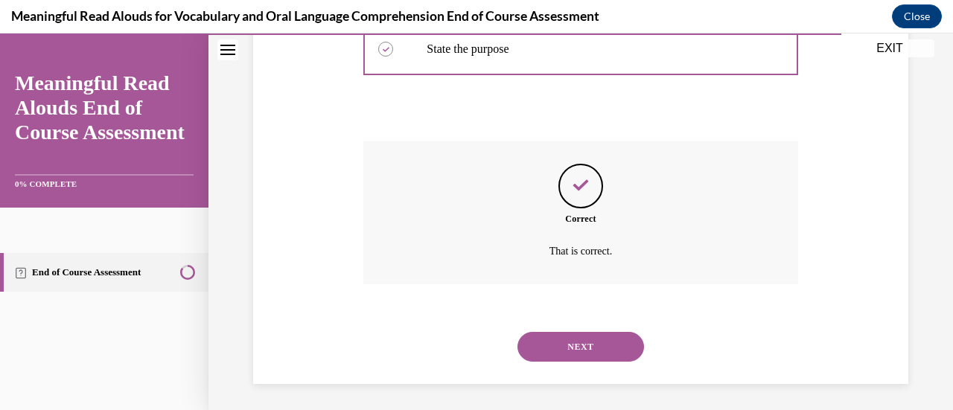
scroll to position [558, 0]
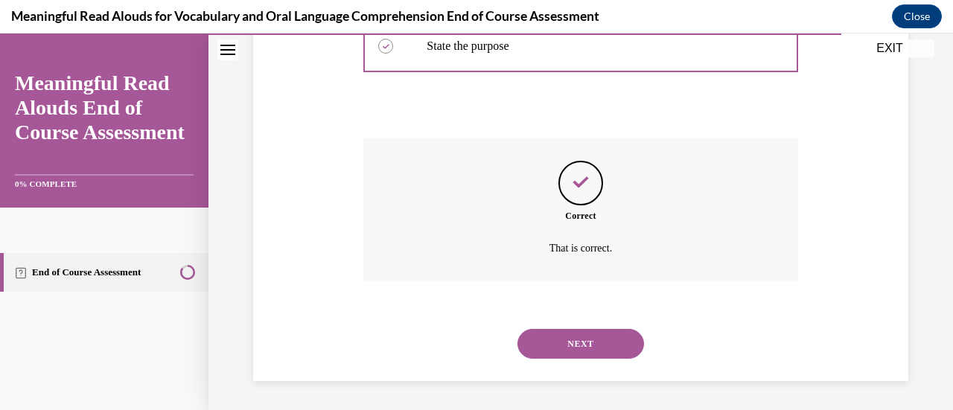
click at [574, 353] on button "NEXT" at bounding box center [580, 344] width 127 height 30
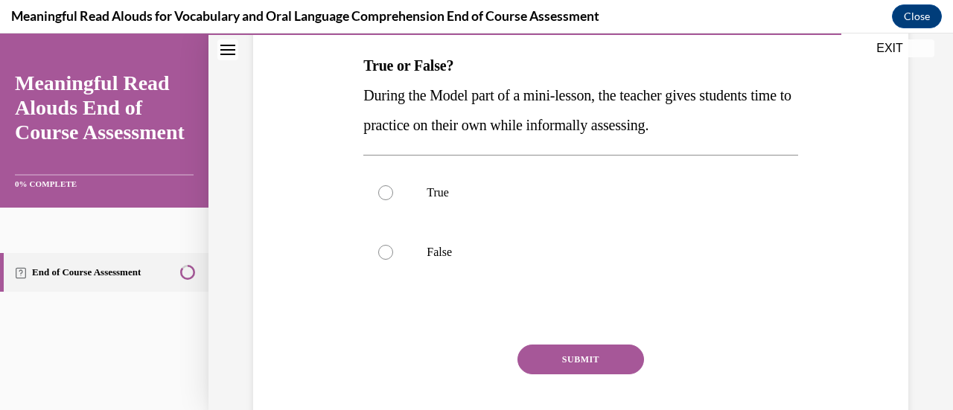
scroll to position [298, 0]
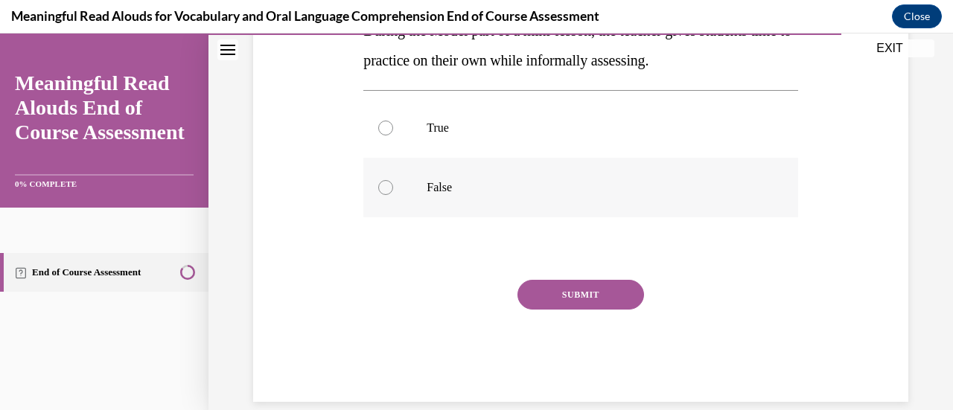
click at [380, 190] on div at bounding box center [385, 187] width 15 height 15
click at [380, 190] on input "False" at bounding box center [385, 187] width 15 height 15
radio input "true"
click at [571, 290] on button "SUBMIT" at bounding box center [580, 295] width 127 height 30
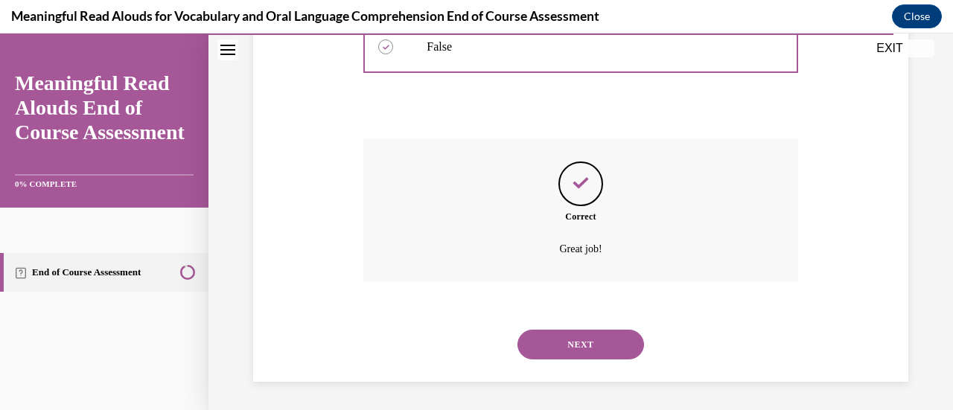
scroll to position [439, 0]
click at [582, 334] on button "NEXT" at bounding box center [580, 344] width 127 height 30
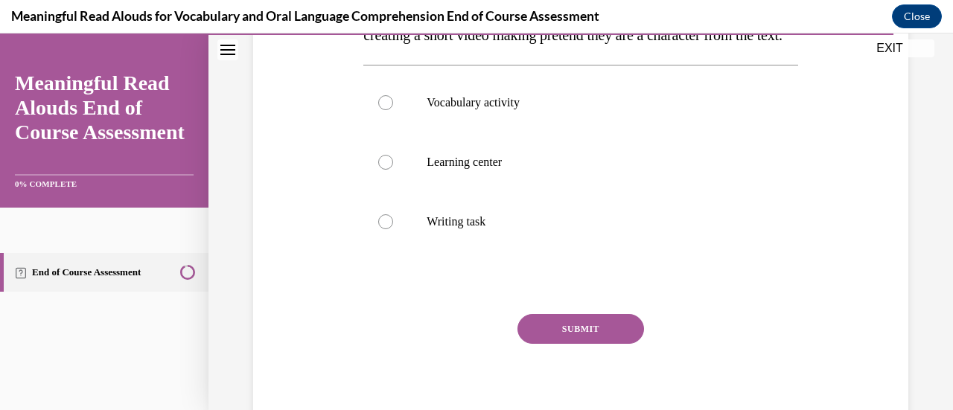
scroll to position [298, 0]
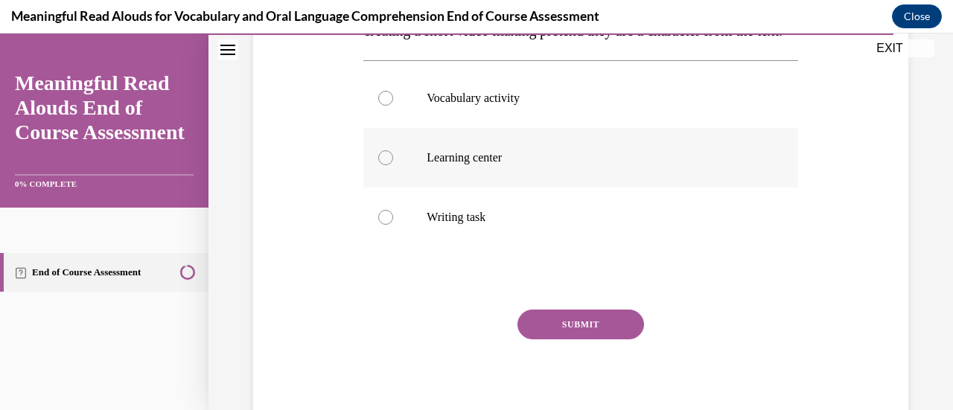
click at [378, 181] on label "Learning center" at bounding box center [580, 158] width 434 height 60
click at [378, 165] on input "Learning center" at bounding box center [385, 157] width 15 height 15
radio input "true"
click at [576, 339] on button "SUBMIT" at bounding box center [580, 325] width 127 height 30
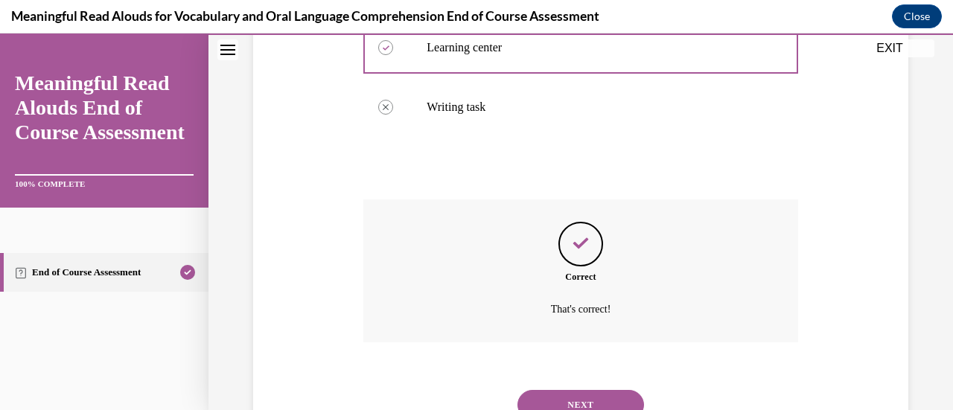
scroll to position [499, 0]
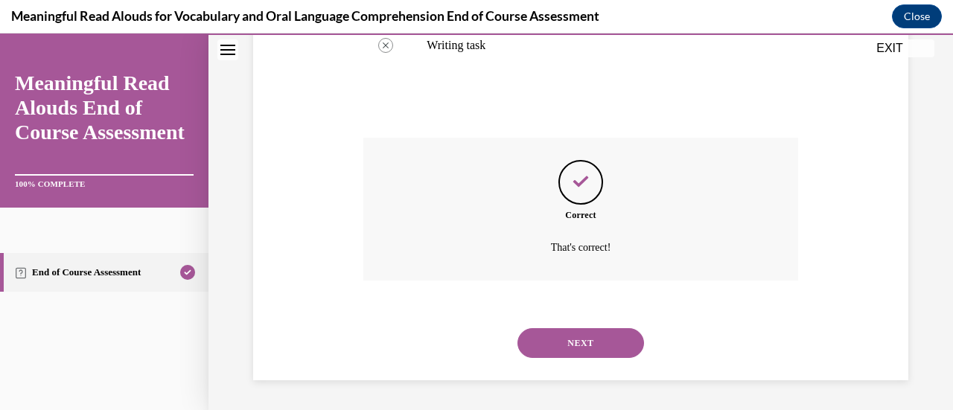
click at [576, 343] on button "NEXT" at bounding box center [580, 343] width 127 height 30
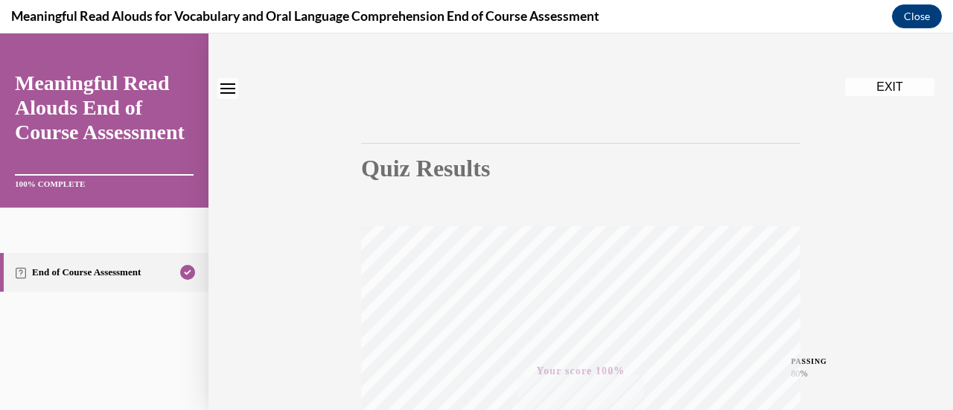
scroll to position [0, 0]
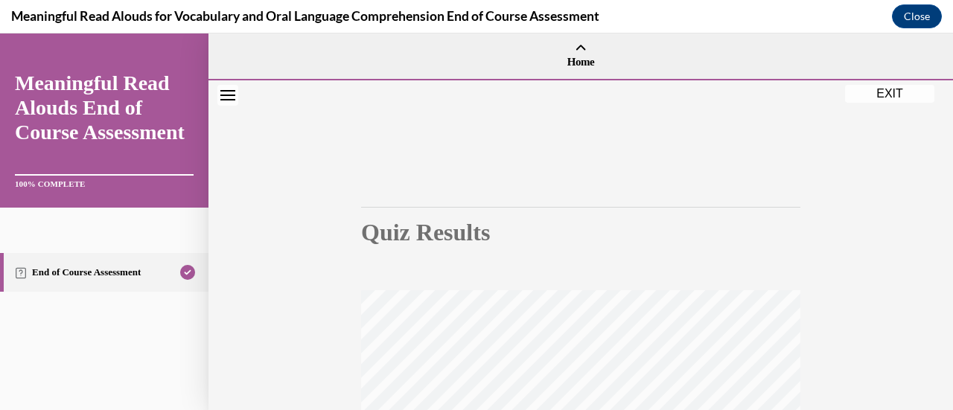
click at [887, 93] on button "EXIT" at bounding box center [889, 94] width 89 height 18
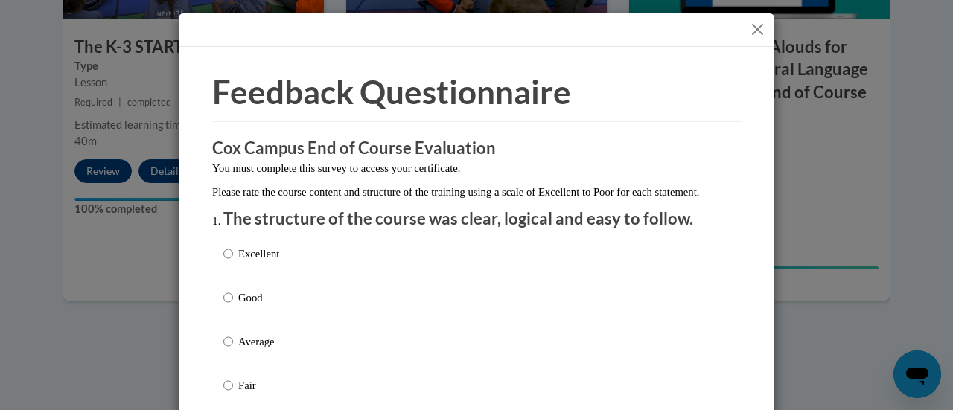
click at [229, 268] on label "Excellent" at bounding box center [251, 266] width 56 height 40
click at [229, 262] on input "Excellent" at bounding box center [228, 254] width 10 height 16
radio input "true"
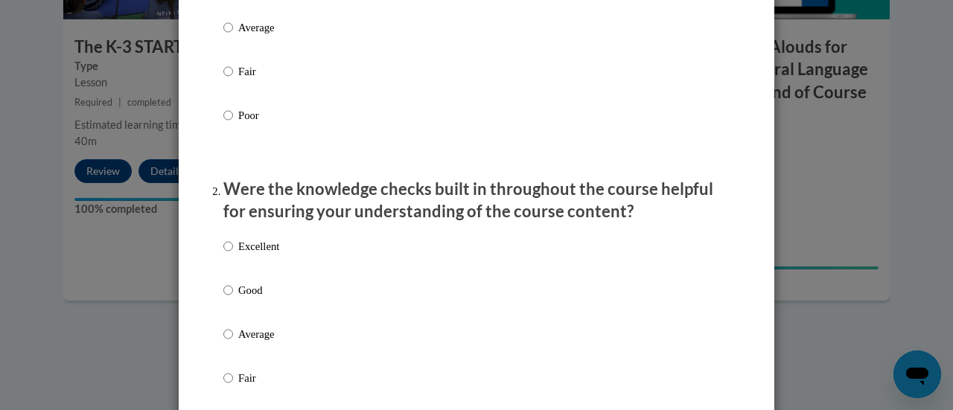
scroll to position [372, 0]
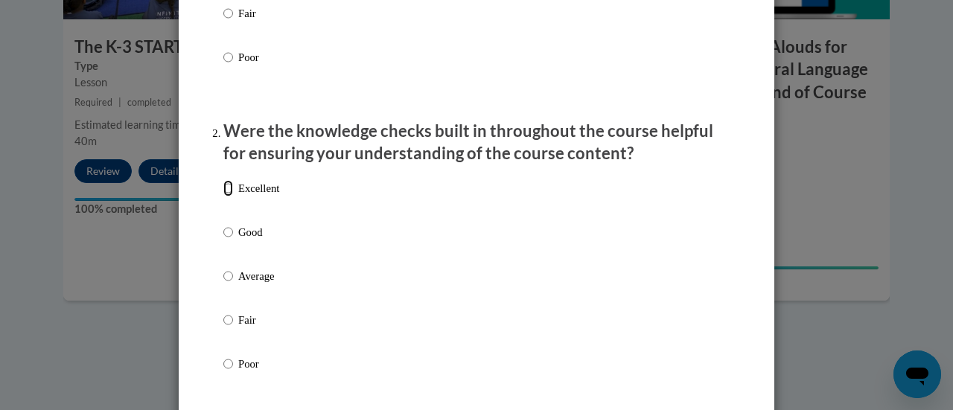
click at [223, 197] on input "Excellent" at bounding box center [228, 188] width 10 height 16
radio input "true"
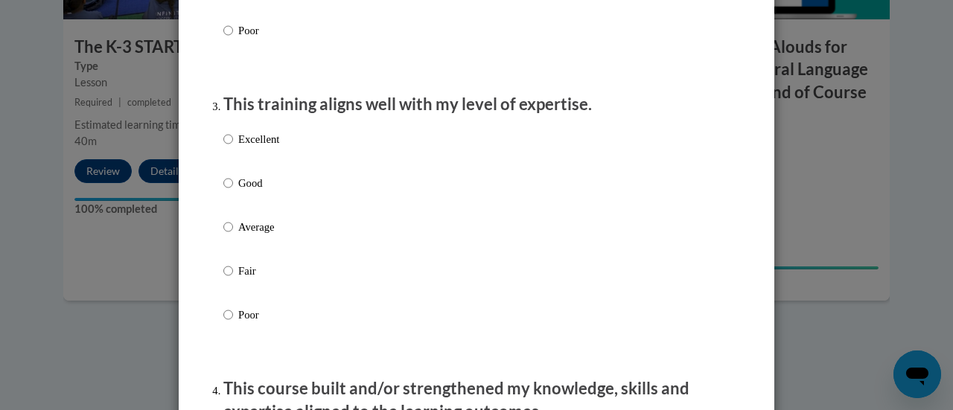
scroll to position [744, 0]
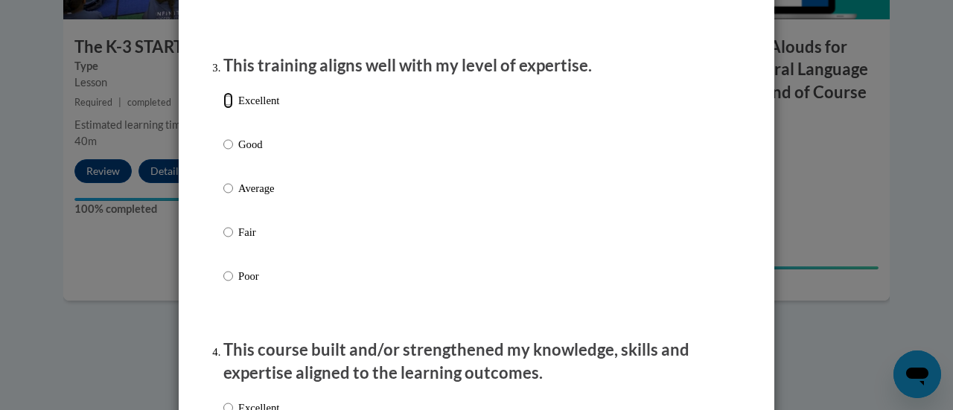
click at [225, 109] on input "Excellent" at bounding box center [228, 100] width 10 height 16
radio input "true"
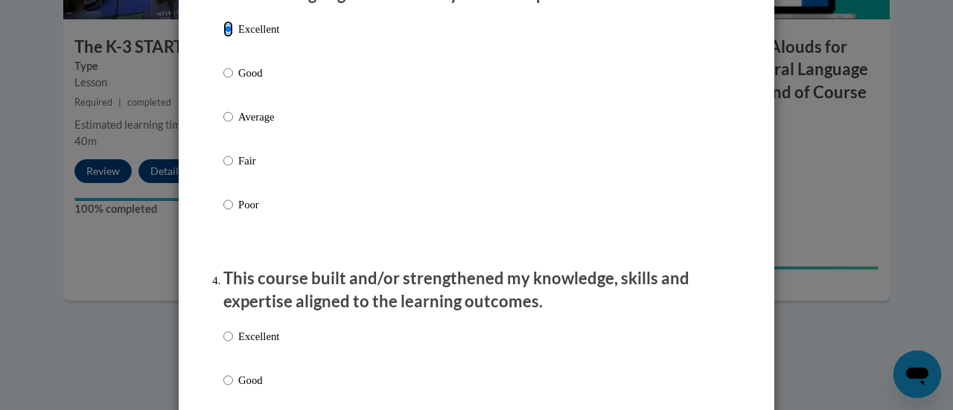
scroll to position [893, 0]
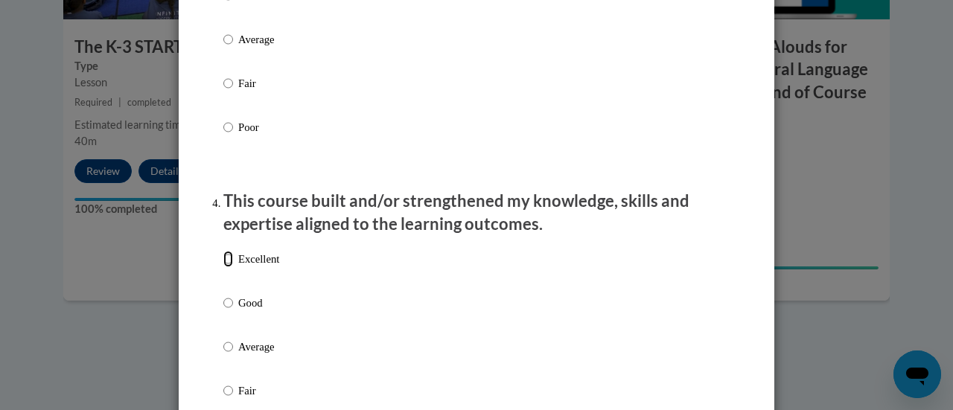
click at [223, 267] on input "Excellent" at bounding box center [228, 259] width 10 height 16
radio input "true"
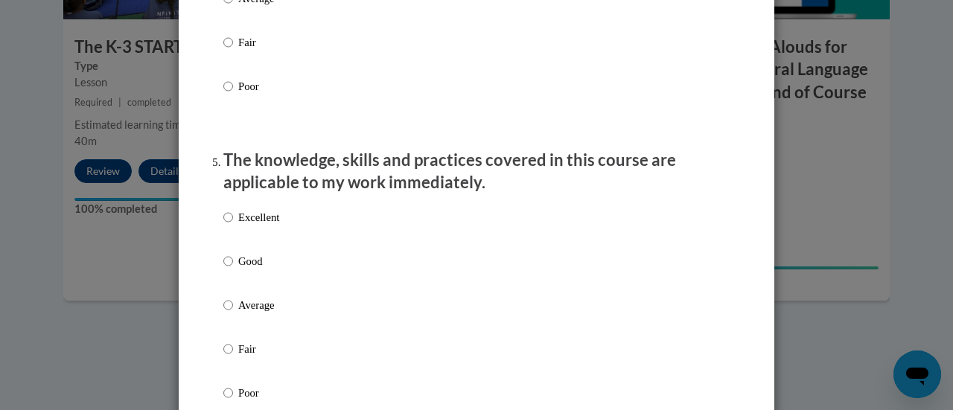
scroll to position [1265, 0]
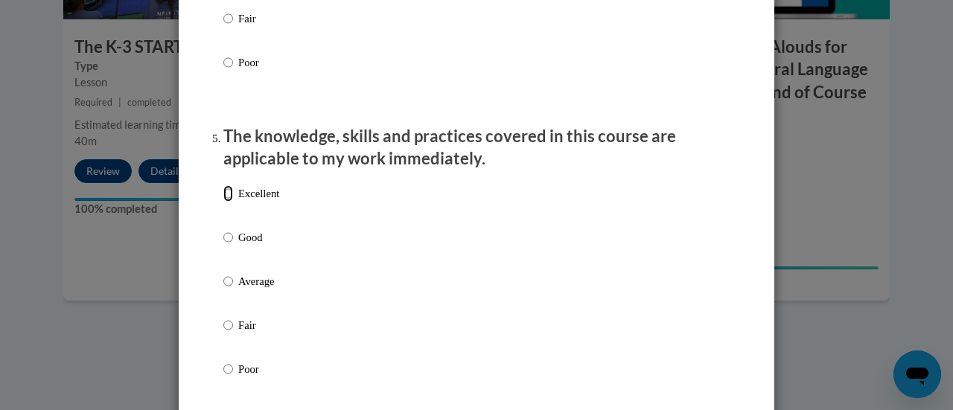
click at [223, 202] on input "Excellent" at bounding box center [228, 193] width 10 height 16
radio input "true"
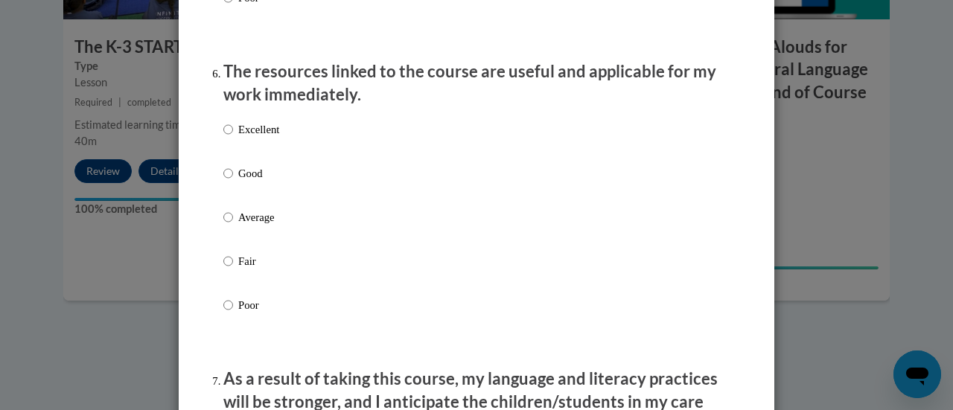
scroll to position [1638, 0]
click at [223, 137] on input "Excellent" at bounding box center [228, 129] width 10 height 16
radio input "true"
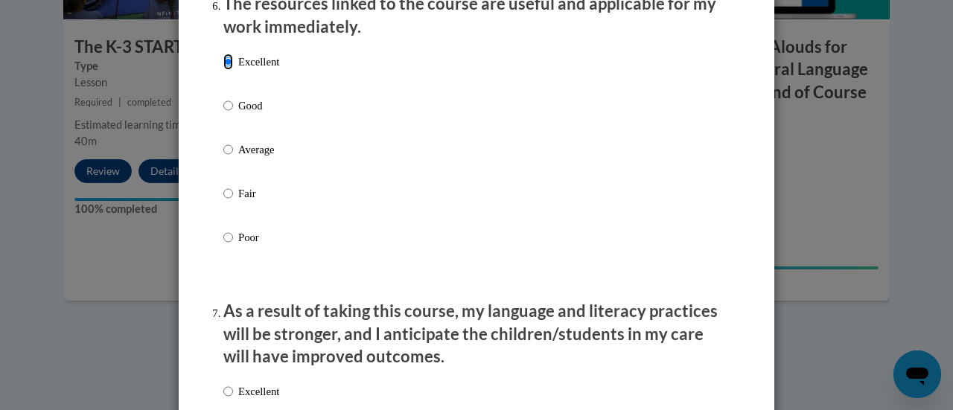
scroll to position [1861, 0]
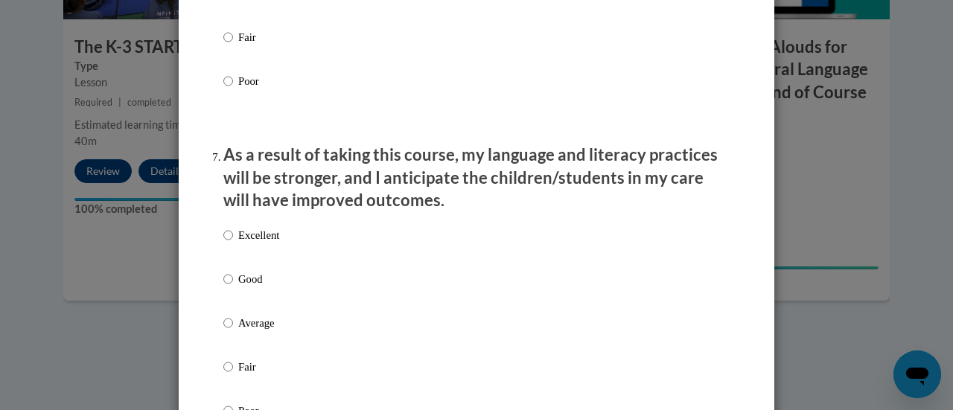
click at [228, 243] on label "Excellent" at bounding box center [251, 247] width 56 height 40
click at [228, 243] on input "Excellent" at bounding box center [228, 235] width 10 height 16
radio input "true"
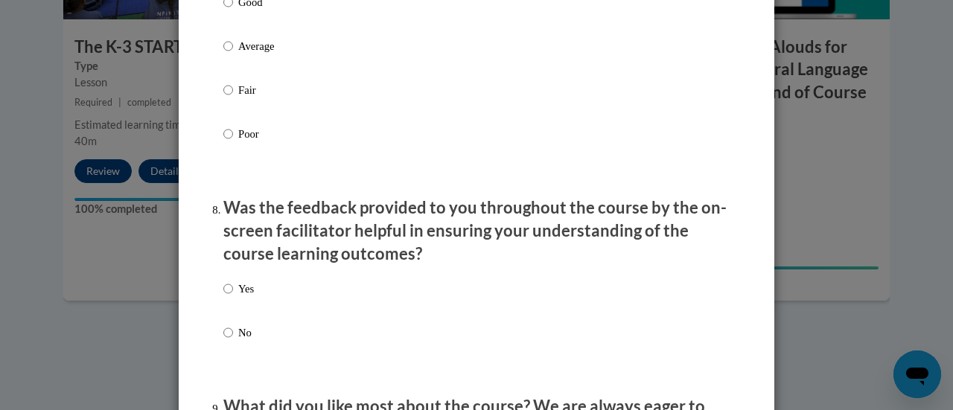
scroll to position [2159, 0]
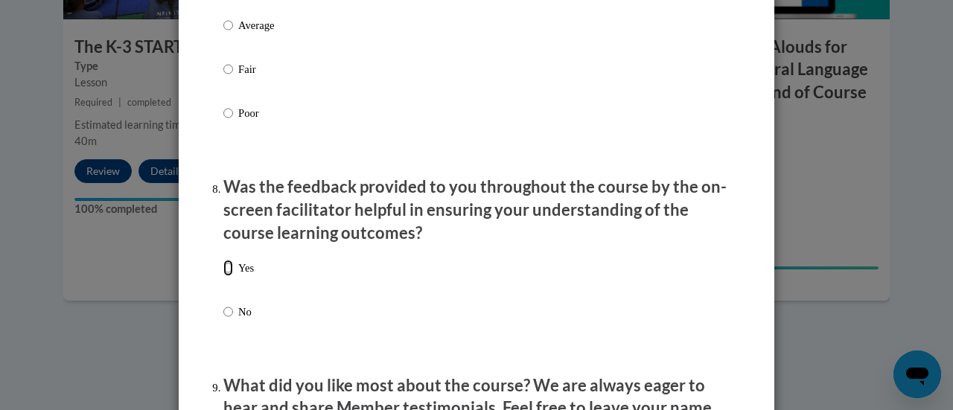
click at [223, 273] on input "Yes" at bounding box center [228, 268] width 10 height 16
radio input "true"
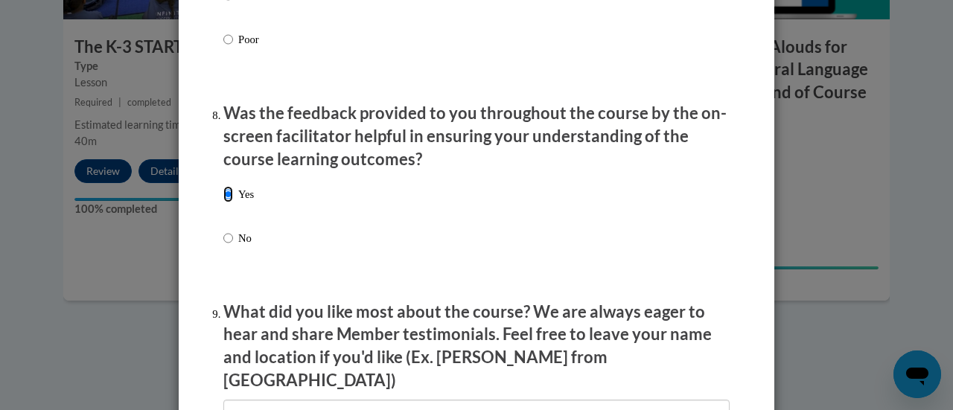
scroll to position [2307, 0]
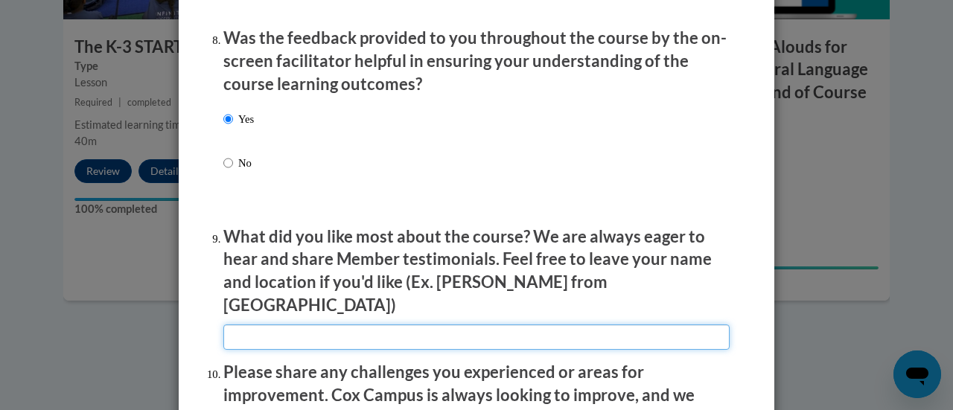
click at [368, 328] on input "textbox" at bounding box center [476, 337] width 506 height 25
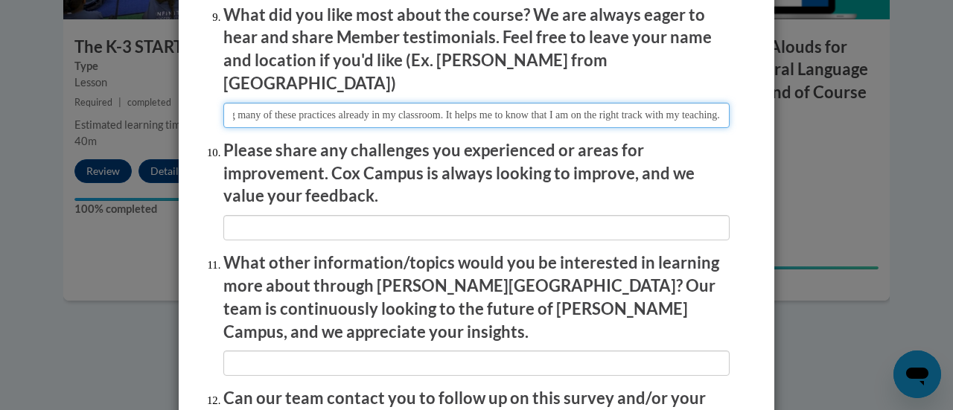
scroll to position [2605, 0]
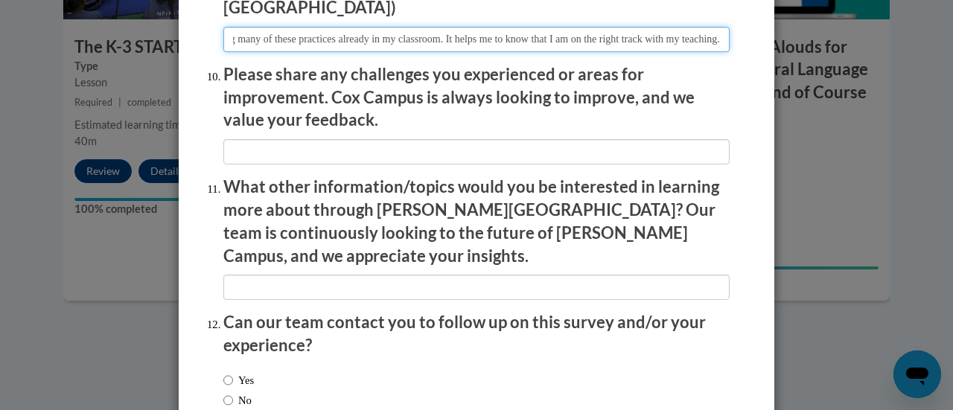
type input "I liked the confirmation that I am using many of these practices already in my …"
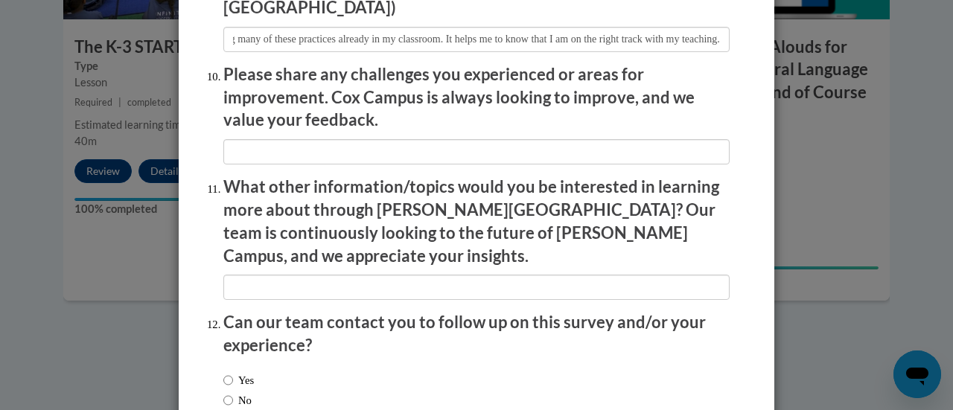
scroll to position [0, 0]
click at [226, 392] on input "No" at bounding box center [228, 400] width 10 height 16
radio input "true"
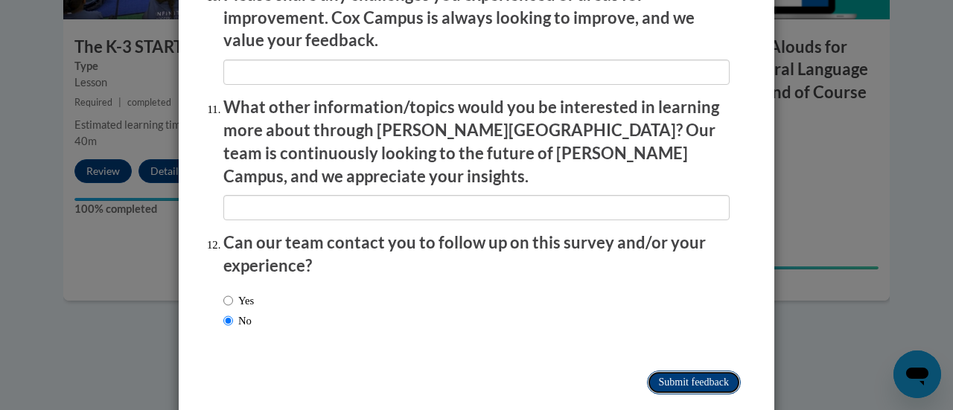
click at [674, 371] on input "Submit feedback" at bounding box center [694, 383] width 94 height 24
